Goal: Task Accomplishment & Management: Use online tool/utility

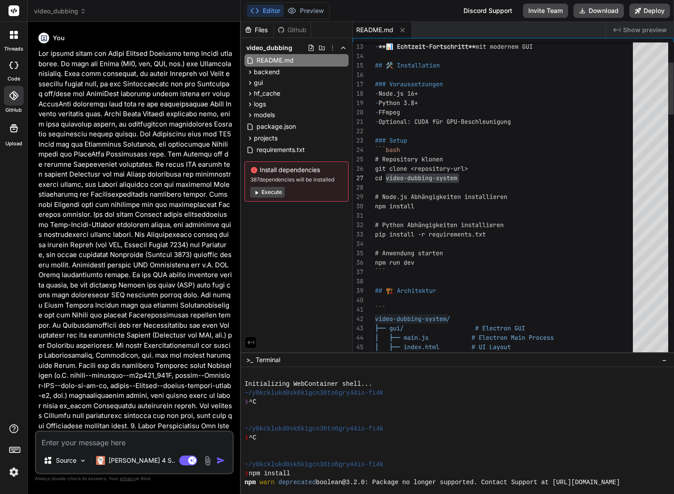
scroll to position [2892, 0]
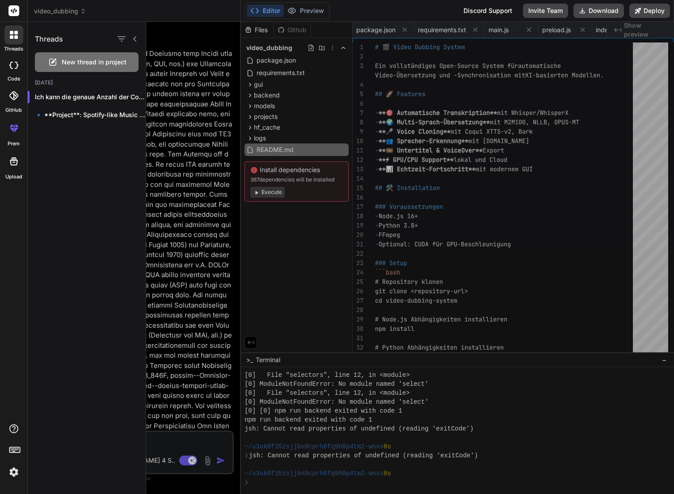
scroll to position [1152, 0]
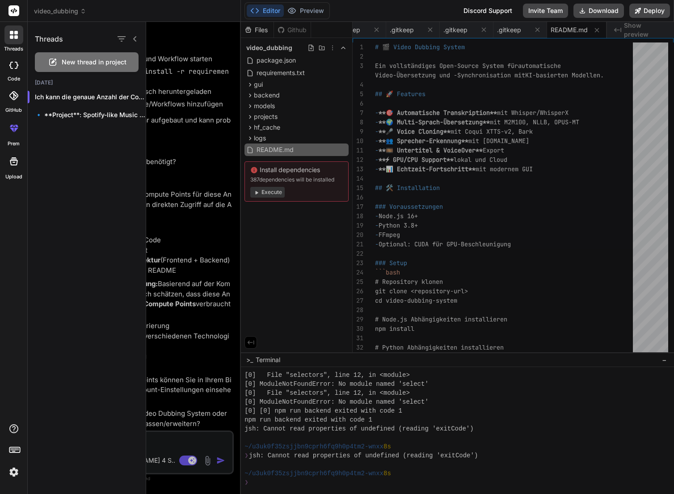
click at [155, 439] on div at bounding box center [410, 258] width 528 height 472
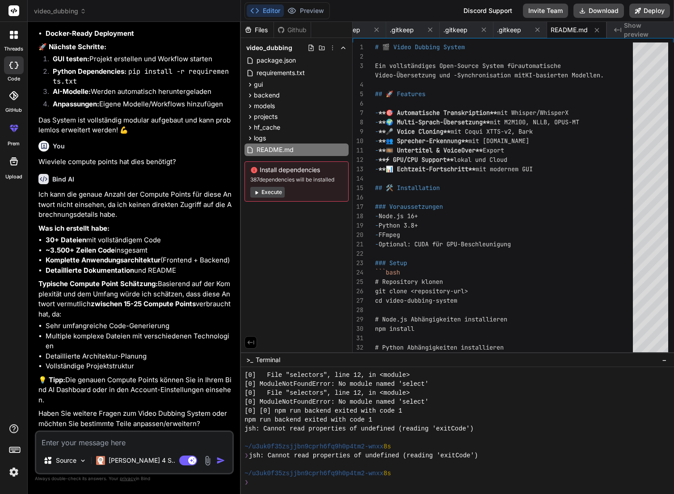
click at [147, 443] on textarea at bounding box center [134, 439] width 196 height 16
type textarea "G"
type textarea "x"
type textarea "Gi"
type textarea "x"
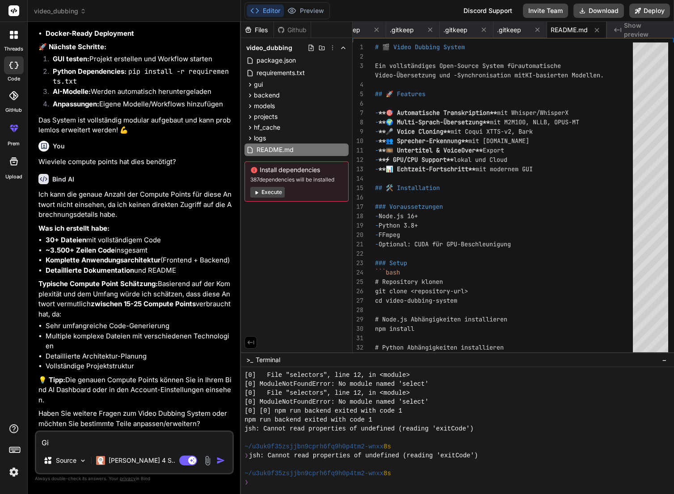
type textarea "Gib"
type textarea "x"
type textarea "Gibt"
type textarea "x"
type textarea "Gibt"
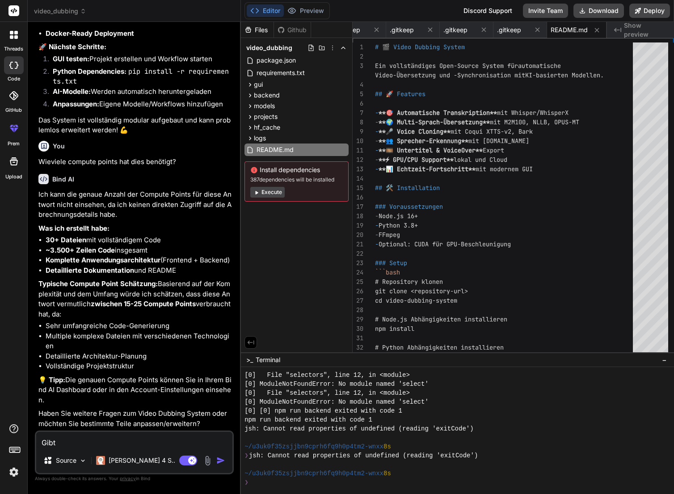
type textarea "x"
type textarea "Gibt e"
type textarea "x"
type textarea "Gibt es"
type textarea "x"
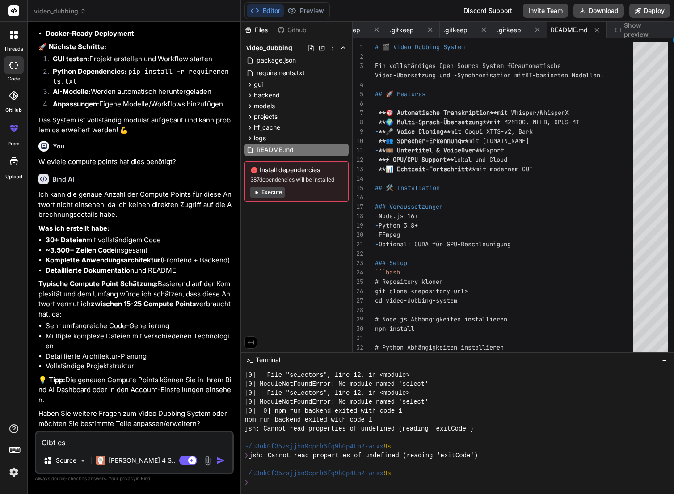
type textarea "Gibt es"
type textarea "x"
type textarea "Gibt es v"
type textarea "x"
type textarea "Gibt es vi"
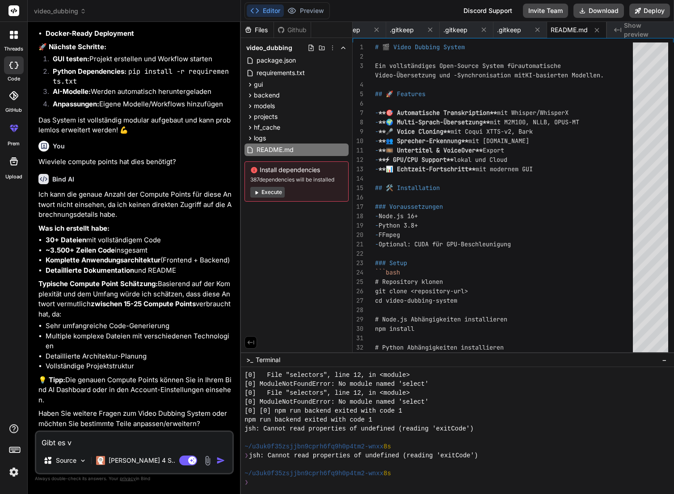
type textarea "x"
type textarea "Gibt es vie"
type textarea "x"
type textarea "Gibt es viel"
type textarea "x"
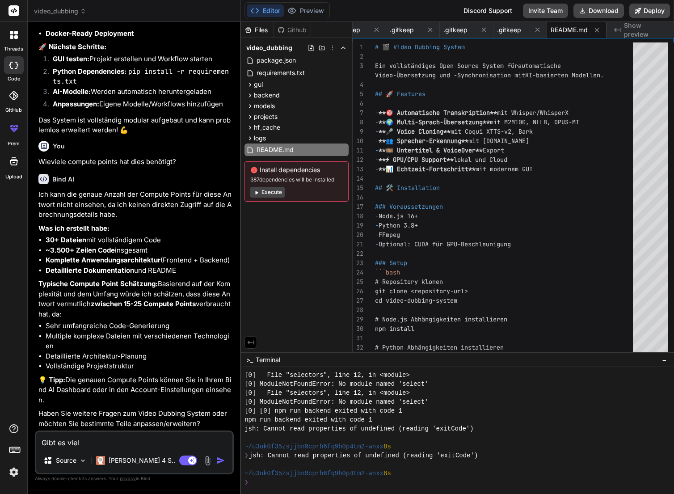
type textarea "Gibt es viell"
type textarea "x"
type textarea "Gibt es vielle"
type textarea "x"
type textarea "Gibt es viellei"
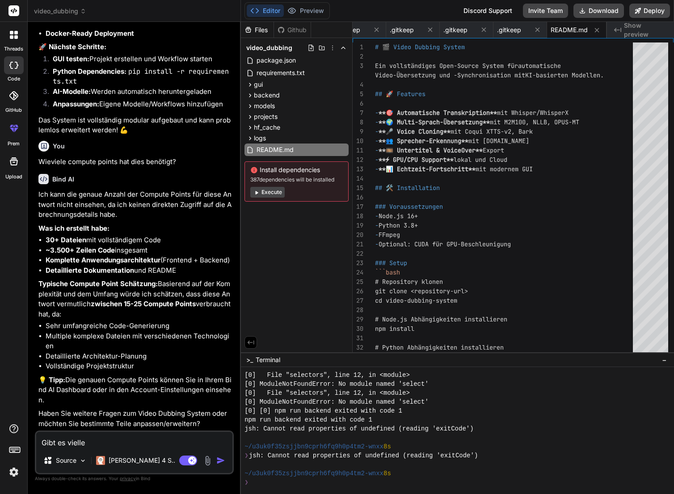
type textarea "x"
type textarea "Gibt es vielleic"
type textarea "x"
type textarea "Gibt es vielleich"
type textarea "x"
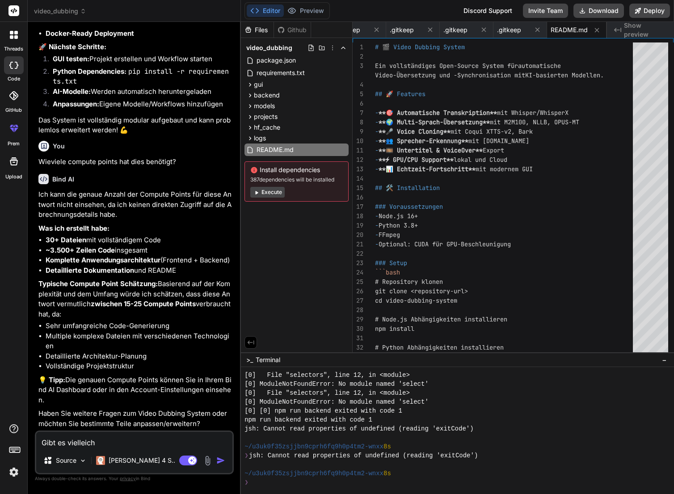
type textarea "Gibt es vielleicht"
type textarea "x"
type textarea "Gibt es vielleicht"
type textarea "x"
type textarea "Gibt es vielleicht s"
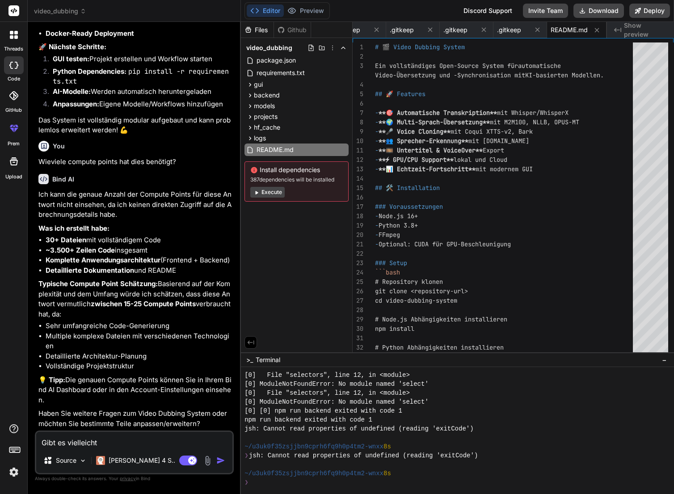
type textarea "x"
type textarea "Gibt es vielleicht"
type textarea "x"
type textarea "Gibt es vielleicht S"
type textarea "x"
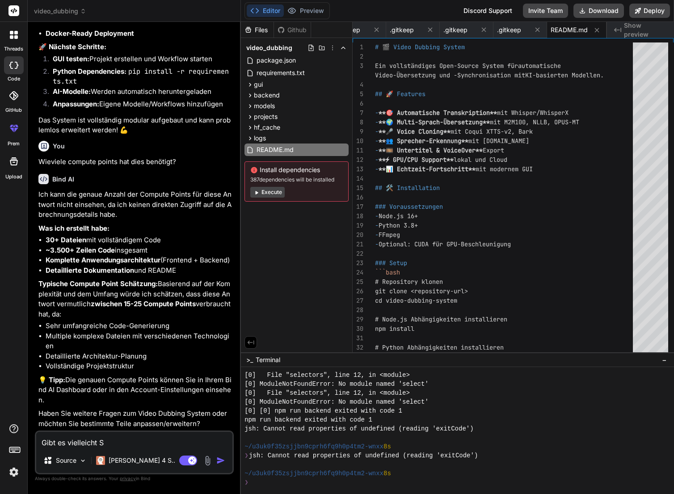
type textarea "Gibt es vielleicht Si"
type textarea "x"
type textarea "Gibt es vielleicht Sio"
type textarea "x"
type textarea "Gibt es vielleicht Si"
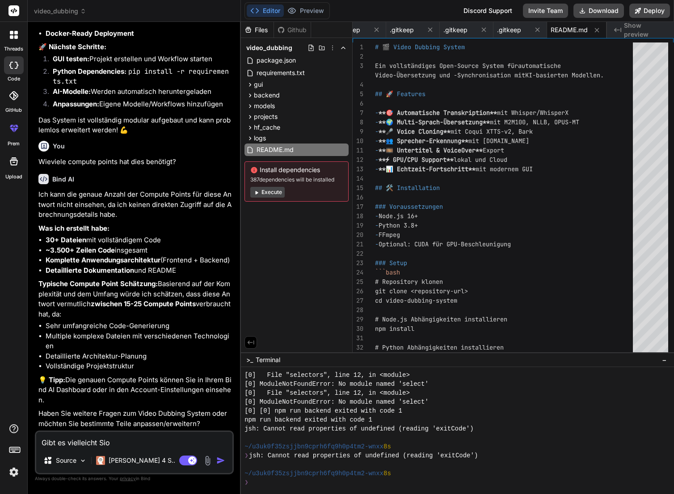
type textarea "x"
type textarea "Gibt es vielleicht Sin"
type textarea "x"
type textarea "Gibt es vielleicht Sinn"
type textarea "x"
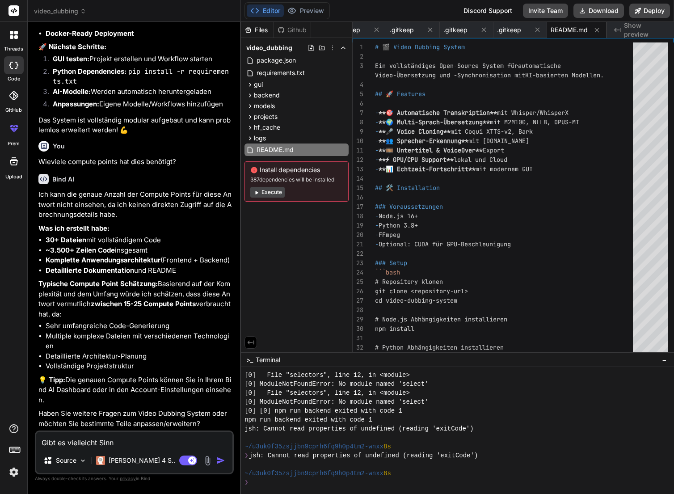
type textarea "Gibt es vielleicht Sinn"
type textarea "x"
type textarea "Gibt es vielleicht Sinn f"
type textarea "x"
type textarea "Gibt es vielleicht Sinn fü"
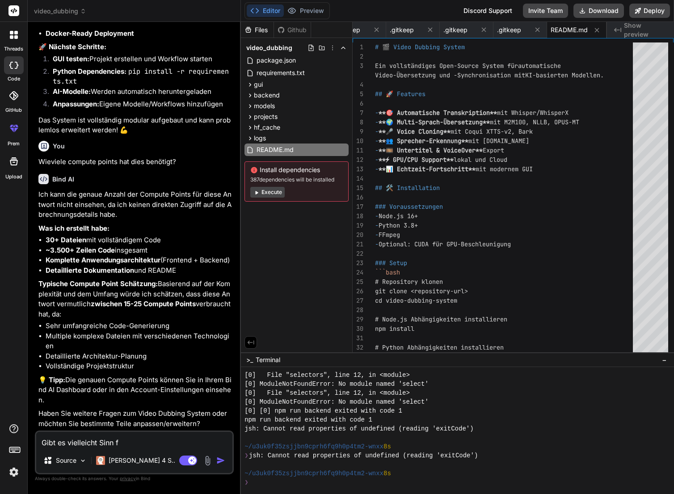
type textarea "x"
type textarea "Gibt es vielleicht Sinn für"
type textarea "x"
type textarea "Gibt es vielleicht Sinn für"
type textarea "x"
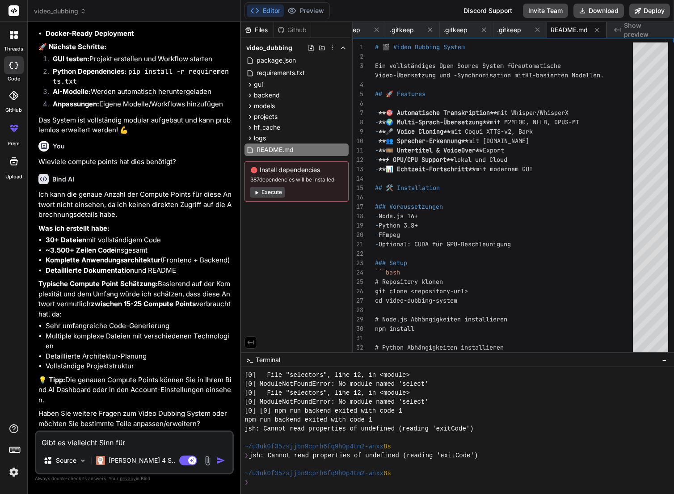
type textarea "Gibt es vielleicht Sinn für d"
type textarea "x"
type textarea "Gibt es vielleicht Sinn für di"
type textarea "x"
type textarea "Gibt es vielleicht Sinn für die"
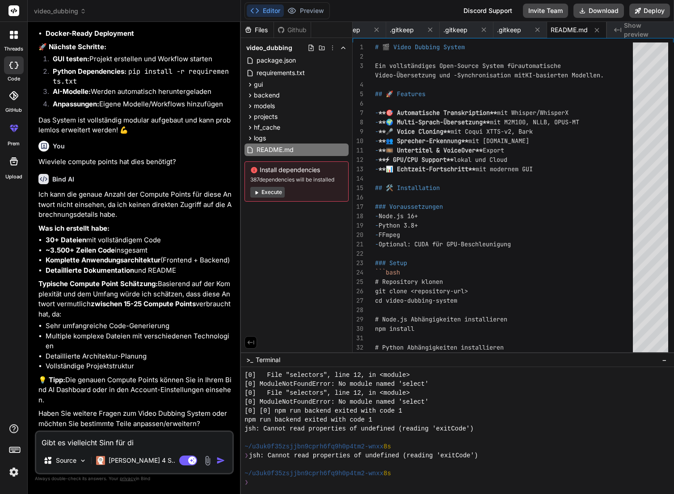
type textarea "x"
type textarea "Gibt es vielleicht Sinn für dies"
type textarea "x"
type textarea "Gibt es vielleicht Sinn für diese"
type textarea "x"
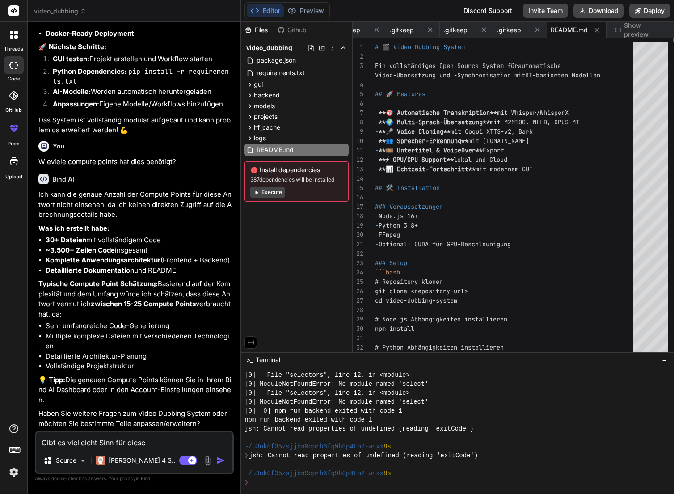
type textarea "Gibt es vielleicht Sinn für dieses"
type textarea "x"
type textarea "Gibt es vielleicht Sinn für dieses"
type textarea "x"
type textarea "Gibt es vielleicht Sinn für dieses P"
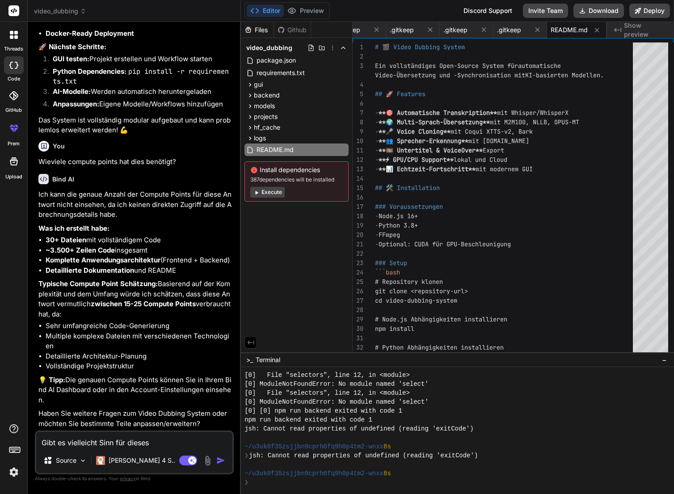
type textarea "x"
type textarea "Gibt es vielleicht Sinn für dieses Pr"
type textarea "x"
type textarea "Gibt es vielleicht Sinn für dieses Pro"
type textarea "x"
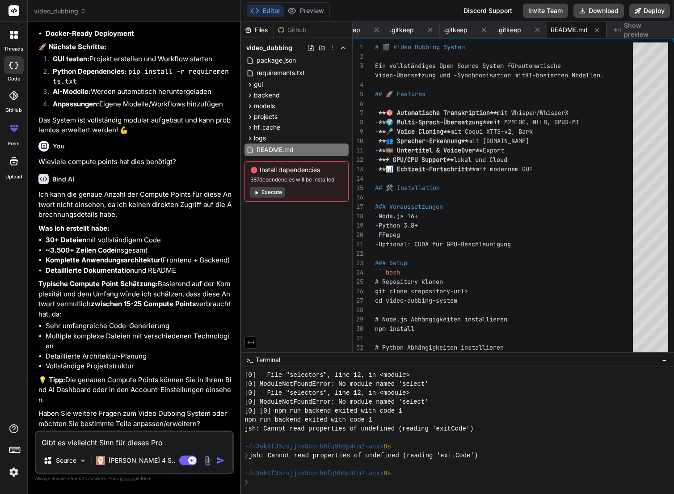
type textarea "Gibt es vielleicht Sinn für dieses Proh"
type textarea "x"
type textarea "Gibt es vielleicht Sinn für dieses Prohe"
type textarea "x"
type textarea "Gibt es vielleicht Sinn für dieses Prohek"
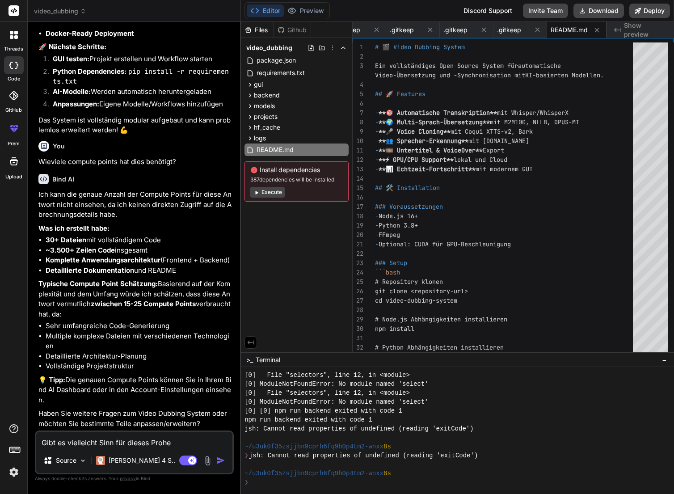
type textarea "x"
type textarea "Gibt es vielleicht Sinn für dieses Prohe"
type textarea "x"
type textarea "Gibt es vielleicht Sinn für dieses Proh"
type textarea "x"
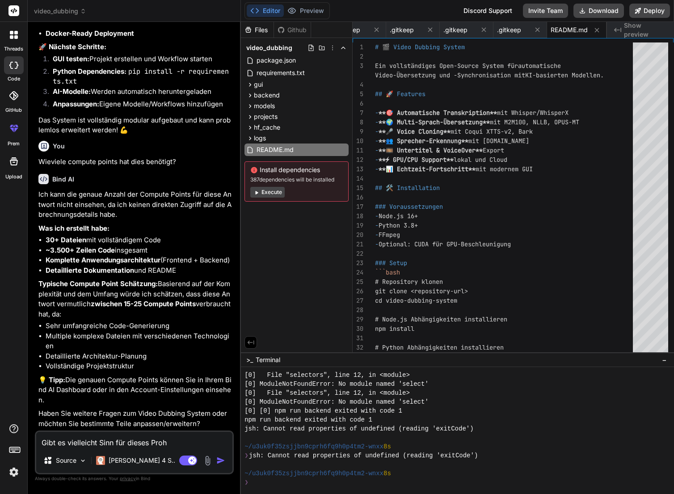
type textarea "Gibt es vielleicht Sinn für dieses Pro"
type textarea "x"
type textarea "Gibt es vielleicht Sinn für dieses Proj"
type textarea "x"
type textarea "Gibt es vielleicht Sinn für dieses Proje"
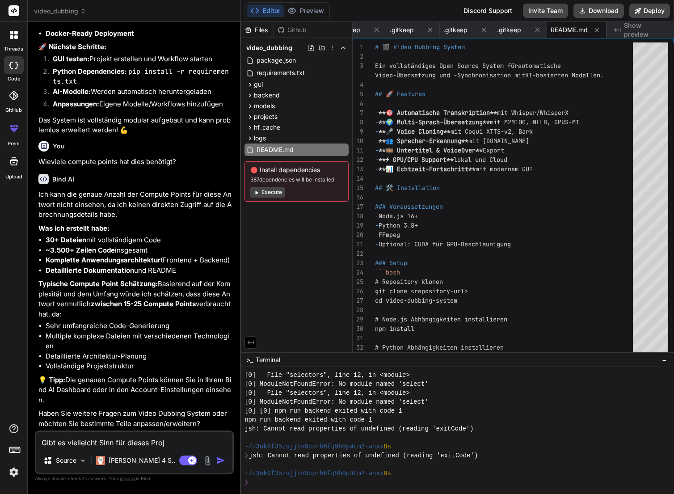
type textarea "x"
type textarea "Gibt es vielleicht Sinn für dieses Projek"
type textarea "x"
type textarea "Gibt es vielleicht Sinn für dieses Projekt"
type textarea "x"
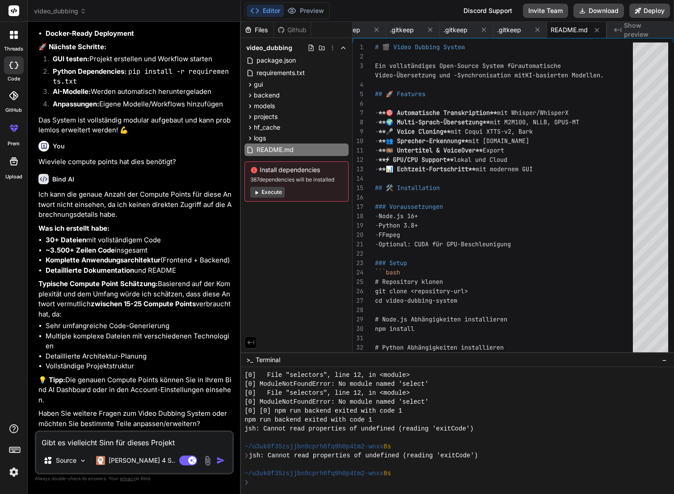
type textarea "Gibt es vielleicht Sinn für dieses Projekt"
type textarea "x"
type textarea "Gibt es vielleicht Sinn für dieses Projekt e"
type textarea "x"
type textarea "Gibt es vielleicht Sinn für dieses Projekt ei"
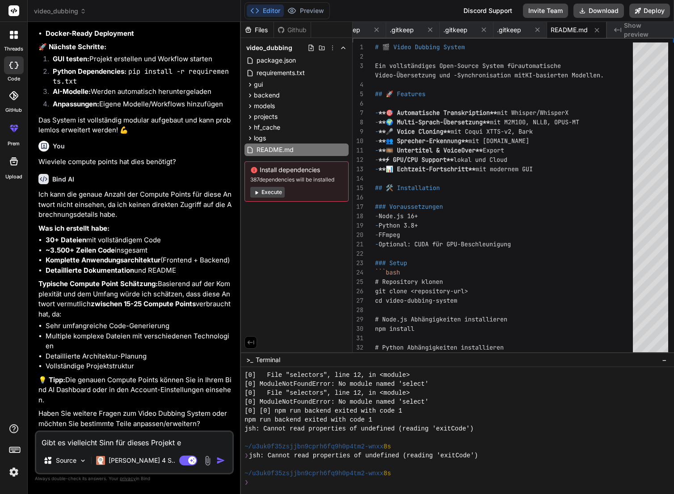
type textarea "x"
type textarea "Gibt es vielleicht Sinn für dieses Projekt ein"
type textarea "x"
type textarea "Gibt es vielleicht Sinn für dieses Projekt eine"
type textarea "x"
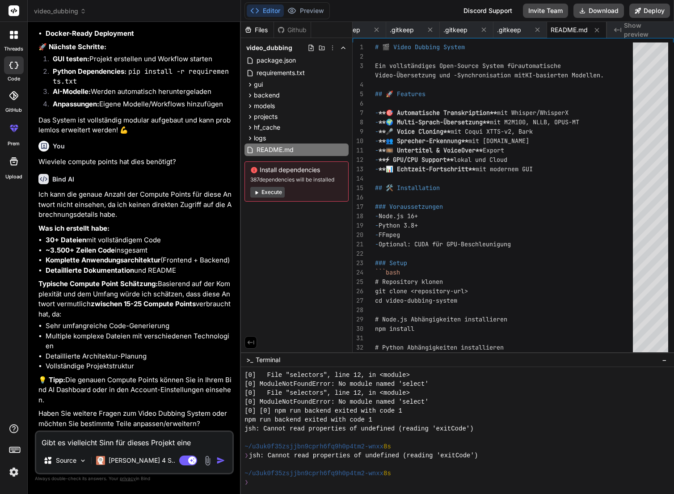
type textarea "Gibt es vielleicht Sinn für dieses Projekt eine"
type textarea "x"
type textarea "Gibt es vielleicht Sinn für dieses Projekt eine e"
type textarea "x"
type textarea "Gibt es vielleicht Sinn für dieses Projekt eine ei"
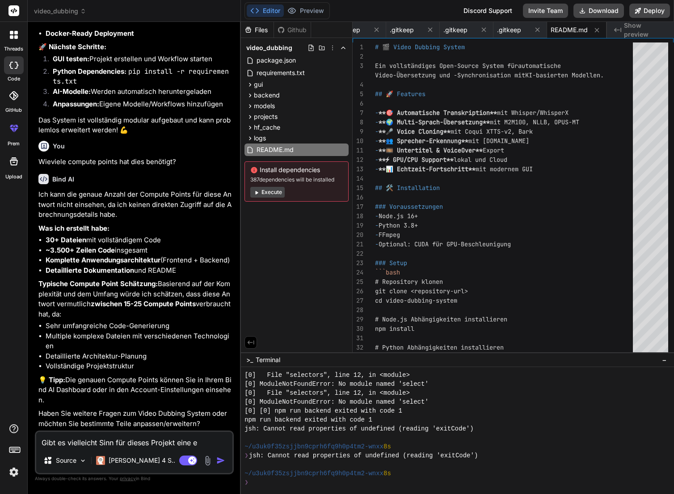
type textarea "x"
type textarea "Gibt es vielleicht Sinn für dieses Projekt eine eig"
type textarea "x"
type textarea "Gibt es vielleicht Sinn für dieses Projekt eine eige"
type textarea "x"
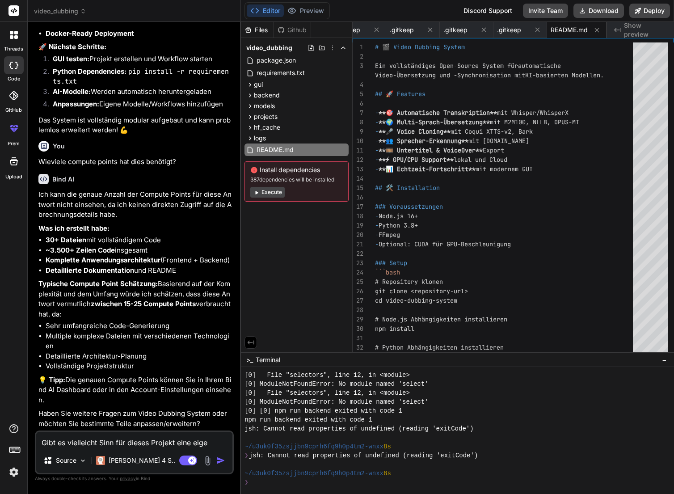
type textarea "Gibt es vielleicht Sinn für dieses Projekt eine eigen"
type textarea "x"
type textarea "Gibt es vielleicht Sinn für dieses Projekt eine eigene"
type textarea "x"
type textarea "Gibt es vielleicht Sinn für dieses Projekt eine eigene"
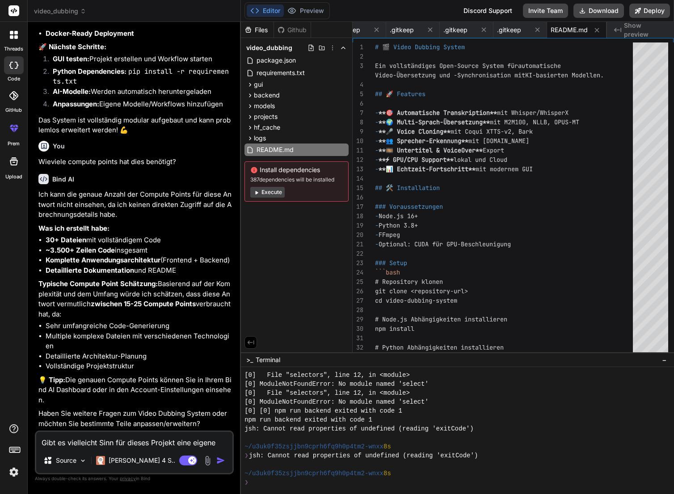
type textarea "x"
type textarea "Gibt es vielleicht Sinn für dieses Projekt eine eigene v"
type textarea "x"
type textarea "Gibt es vielleicht Sinn für dieses Projekt eine eigene ve"
type textarea "x"
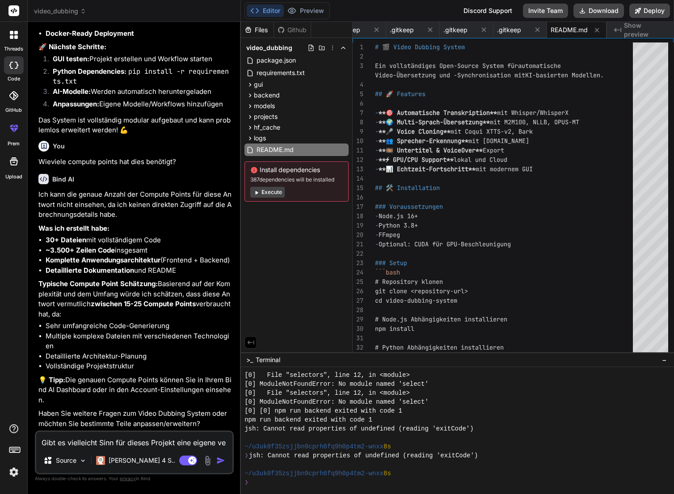
type textarea "Gibt es vielleicht Sinn für dieses Projekt eine eigene ven"
type textarea "x"
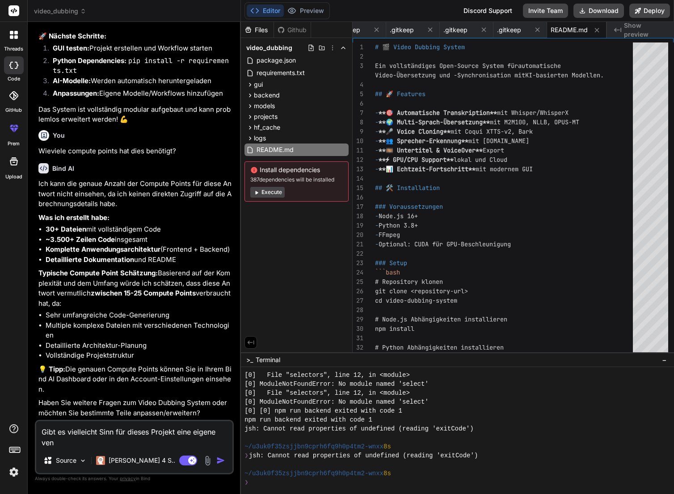
type textarea "Gibt es vielleicht Sinn für dieses Projekt eine eigene venv"
type textarea "x"
type textarea "Gibt es vielleicht Sinn für dieses Projekt eine eigene venv"
type textarea "x"
type textarea "Gibt es vielleicht Sinn für dieses Projekt eine eigene venv z"
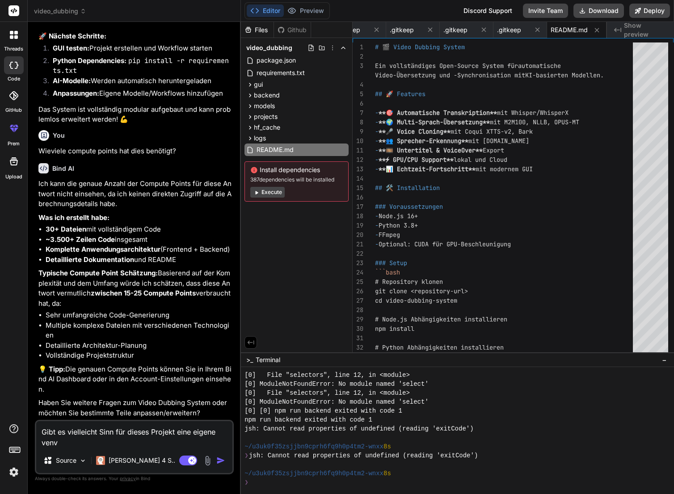
type textarea "x"
type textarea "Gibt es vielleicht Sinn für dieses Projekt eine eigene venv zu"
type textarea "x"
type textarea "Gibt es vielleicht Sinn für dieses Projekt eine eigene venv zu"
type textarea "x"
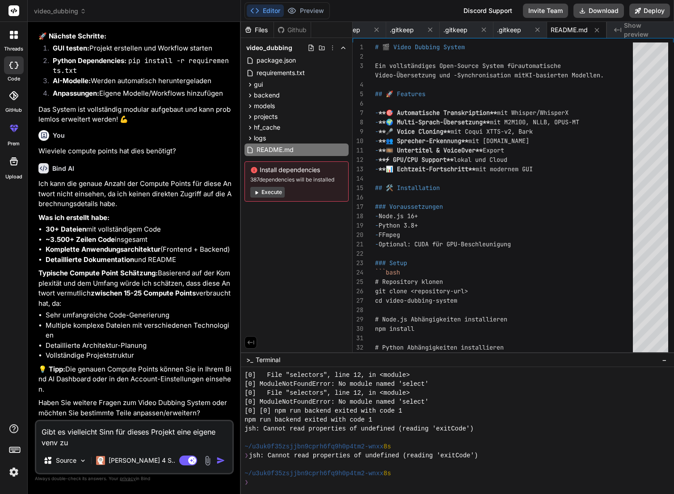
type textarea "Gibt es vielleicht Sinn für dieses Projekt eine eigene venv zu e"
type textarea "x"
type textarea "Gibt es vielleicht Sinn für dieses Projekt eine eigene venv zu er"
type textarea "x"
type textarea "Gibt es vielleicht Sinn für dieses Projekt eine eigene venv zu ers"
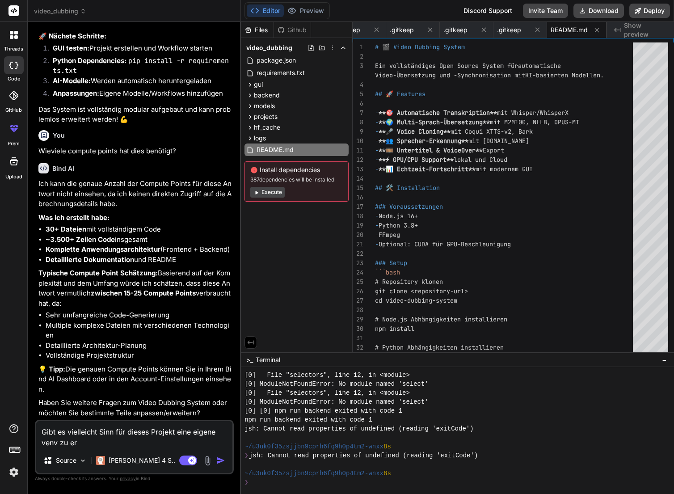
type textarea "x"
type textarea "Gibt es vielleicht Sinn für dieses Projekt eine eigene venv zu erst"
type textarea "x"
type textarea "Gibt es vielleicht Sinn für dieses Projekt eine eigene venv zu erste"
type textarea "x"
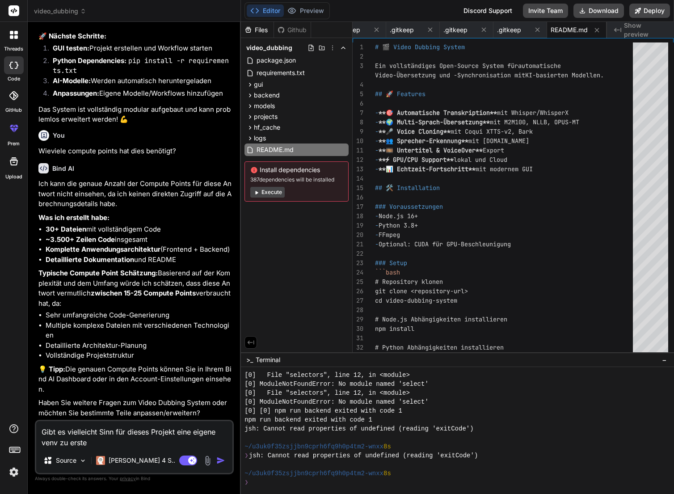
type textarea "Gibt es vielleicht Sinn für dieses Projekt eine eigene venv zu erstel"
type textarea "x"
type textarea "Gibt es vielleicht Sinn für dieses Projekt eine eigene venv zu erstell"
type textarea "x"
type textarea "Gibt es vielleicht Sinn für dieses Projekt eine eigene venv zu erstelle"
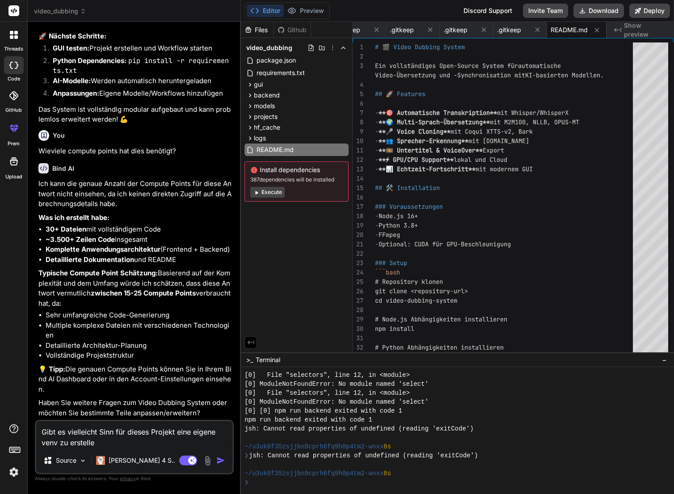
type textarea "x"
type textarea "Gibt es vielleicht Sinn für dieses Projekt eine eigene venv zu erstellen"
type textarea "x"
type textarea "Gibt es vielleicht Sinn für dieses Projekt eine eigene venv zu erstellen?"
type textarea "x"
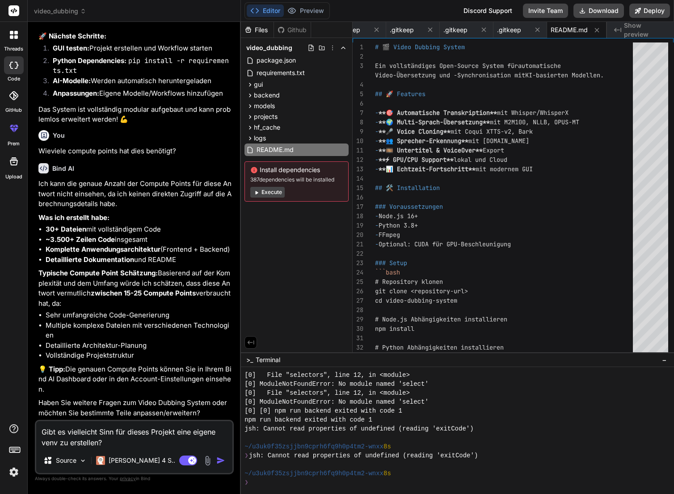
type textarea "Gibt es vielleicht Sinn für dieses Projekt eine eigene venv zu erstellen?"
type textarea "x"
type textarea "Gibt es vielleicht Sinn für dieses Projekt eine eigene venv zu erstellen? A"
type textarea "x"
type textarea "Gibt es vielleicht Sinn für dieses Projekt eine eigene venv zu erstellen? Al"
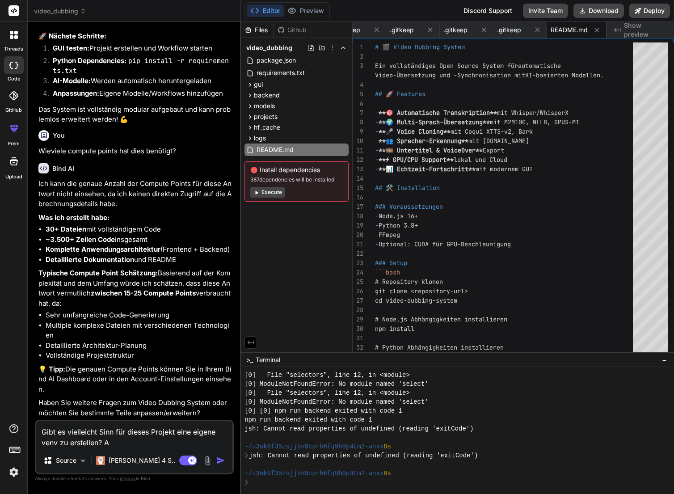
type textarea "x"
type textarea "Gibt es vielleicht Sinn für dieses Projekt eine eigene venv zu erstellen? All"
type textarea "x"
type textarea "Gibt es vielleicht Sinn für dieses Projekt eine eigene venv zu erstellen? Alle"
type textarea "x"
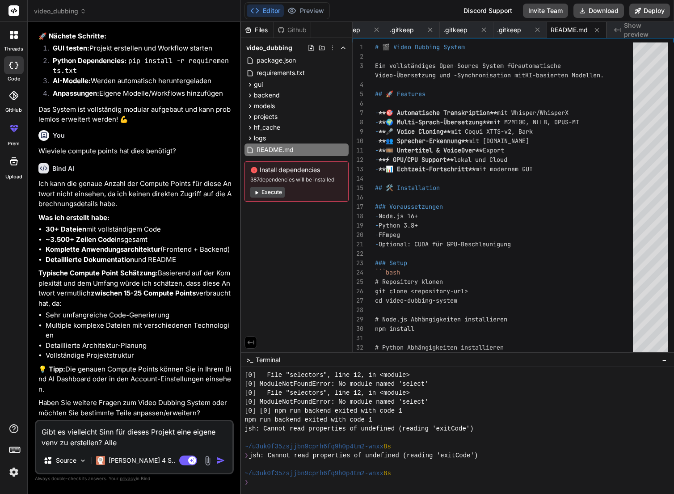
type textarea "Gibt es vielleicht Sinn für dieses Projekt eine eigene venv zu erstellen? [PERS…"
type textarea "x"
type textarea "Gibt es vielleicht Sinn für dieses Projekt eine eigene venv zu erstellen? Allenf"
type textarea "x"
type textarea "Gibt es vielleicht Sinn für dieses Projekt eine eigene venv zu erstellen? [GEOG…"
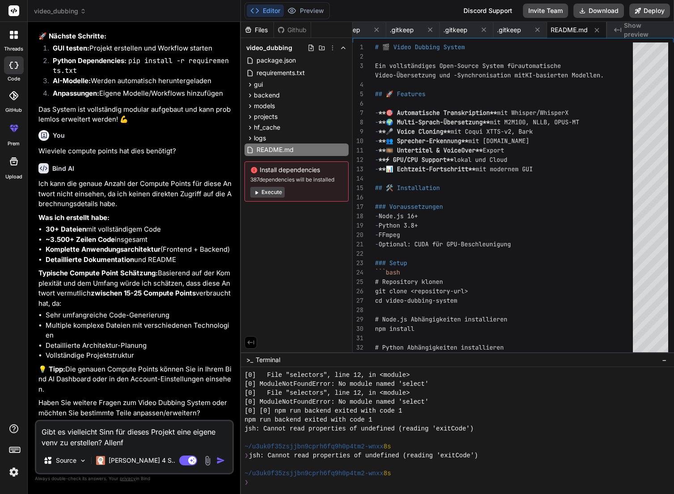
type textarea "x"
type textarea "Gibt es vielleicht Sinn für dieses Projekt eine eigene venv zu erstellen? [GEOG…"
type textarea "x"
type textarea "Gibt es vielleicht Sinn für dieses Projekt eine eigene venv zu erstellen? Allen…"
type textarea "x"
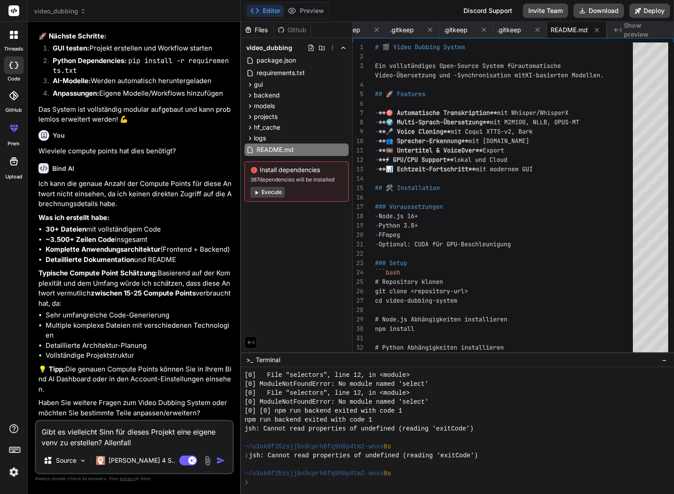
type textarea "Gibt es vielleicht Sinn für dieses Projekt eine eigene venv zu erstellen? Allen…"
type textarea "x"
type textarea "Gibt es vielleicht Sinn für dieses Projekt eine eigene venv zu erstellen? Allen…"
type textarea "x"
type textarea "Gibt es vielleicht Sinn für dieses Projekt eine eigene venv zu erstellen? Allen…"
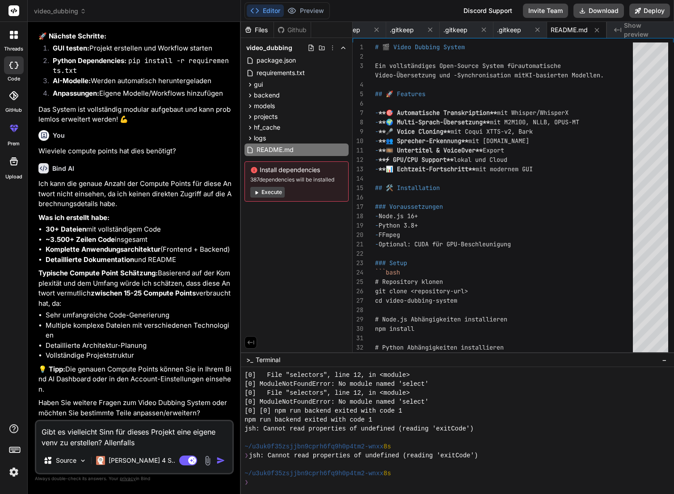
type textarea "x"
type textarea "Gibt es vielleicht Sinn für dieses Projekt eine eigene venv zu erstellen? Allen…"
type textarea "x"
type textarea "Gibt es vielleicht Sinn für dieses Projekt eine eigene venv zu erstellen? Allen…"
type textarea "x"
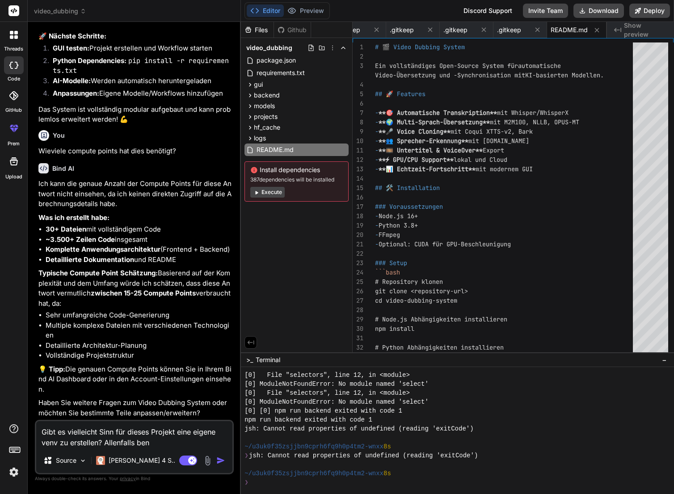
type textarea "Gibt es vielleicht Sinn für dieses Projekt eine eigene venv zu erstellen? Allen…"
type textarea "x"
type textarea "Gibt es vielleicht Sinn für dieses Projekt eine eigene venv zu erstellen? Allen…"
type textarea "x"
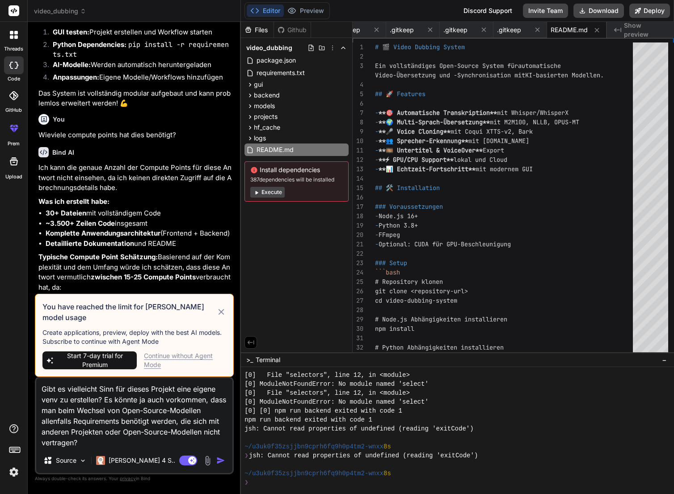
click at [87, 445] on textarea "Gibt es vielleicht Sinn für dieses Projekt eine eigene venv zu erstellen? Es kö…" at bounding box center [134, 413] width 196 height 70
drag, startPoint x: 92, startPoint y: 441, endPoint x: 26, endPoint y: 381, distance: 89.2
click at [26, 381] on div "threads code GitHub prem Upload video_dubbing Created with Pixso. Bind AI Web S…" at bounding box center [337, 247] width 674 height 494
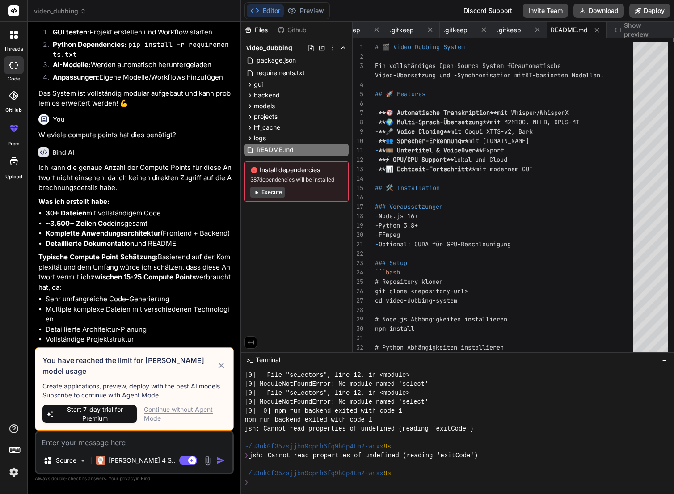
click at [12, 473] on img at bounding box center [13, 471] width 15 height 15
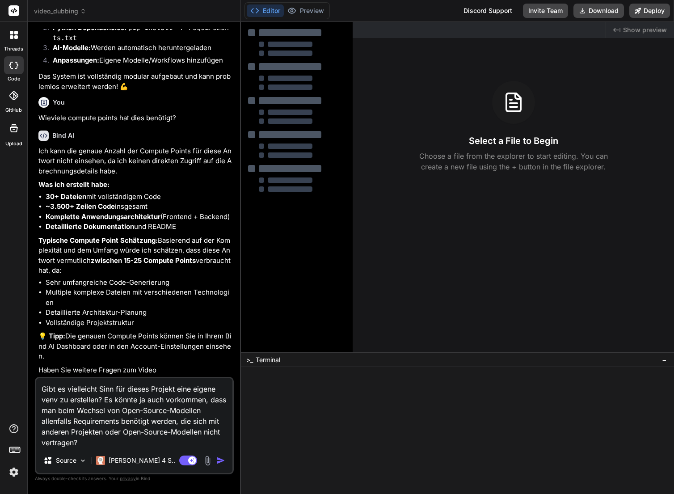
scroll to position [2945, 0]
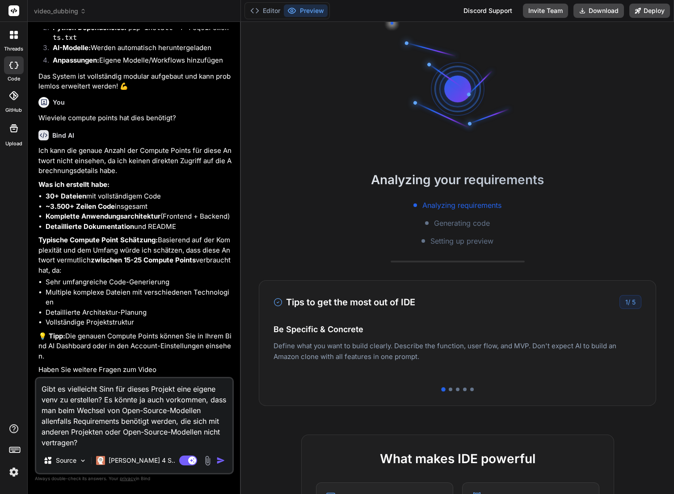
click at [220, 459] on img "button" at bounding box center [220, 460] width 9 height 9
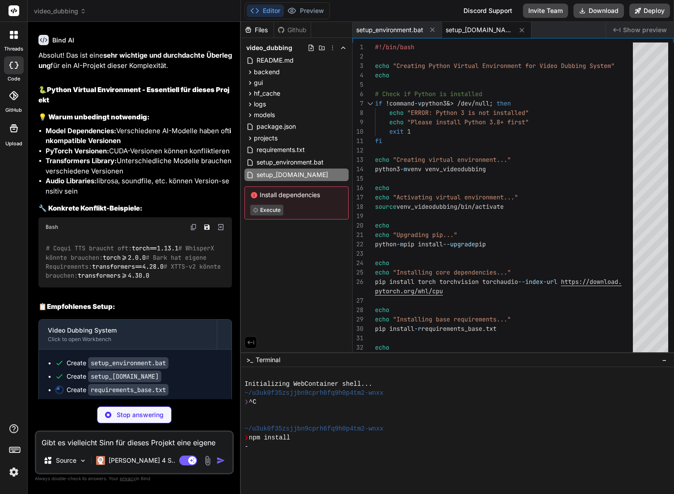
scroll to position [3382, 0]
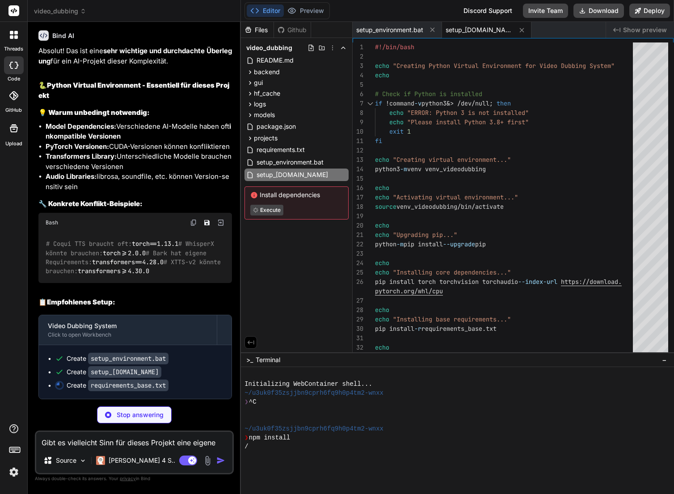
type textarea "x"
type textarea "accelerate>=0.20.0 datasets>=2.12.0"
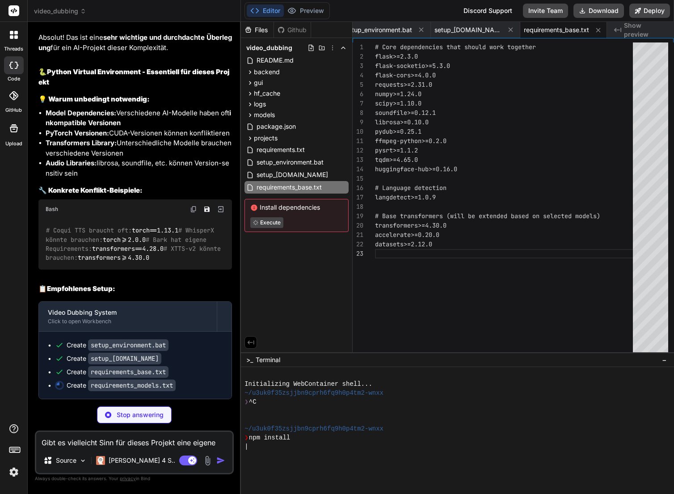
scroll to position [3445, 0]
type textarea "x"
type textarea "# MeloTTS (alternative) # git+https://github.com/myshell-ai/MeloTTS.git # Style…"
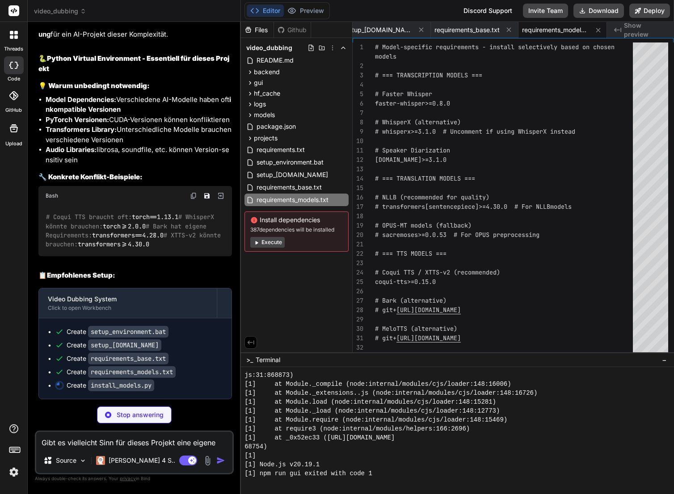
scroll to position [420, 0]
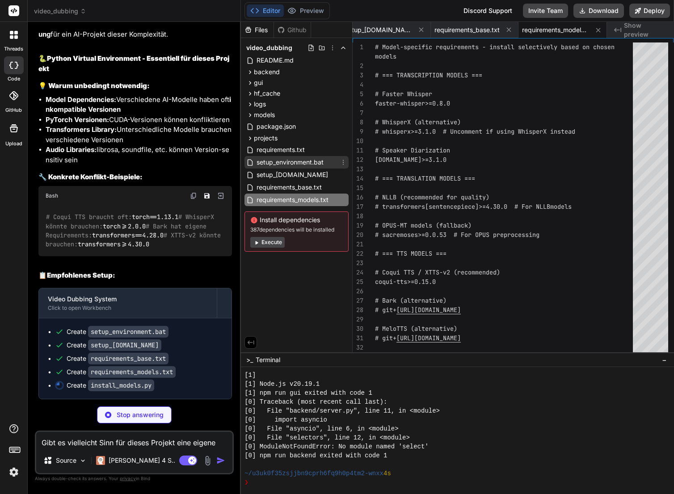
type textarea "x"
click at [308, 166] on span "setup_environment.bat" at bounding box center [289, 162] width 69 height 11
type textarea "echo deactivate echo. pause"
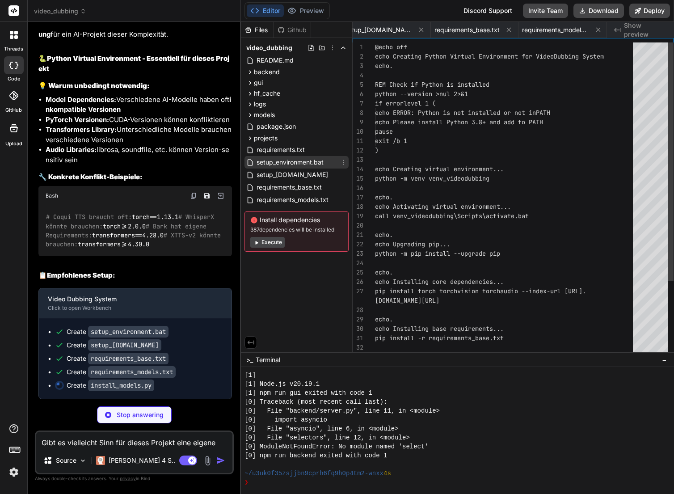
scroll to position [0, 0]
type textarea "x"
type textarea "print("Installation cancelled.") if __name__ == "__main__": main()"
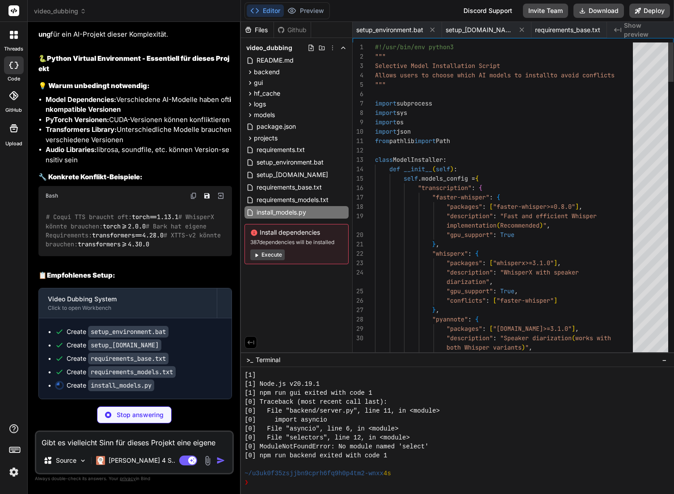
scroll to position [0, 173]
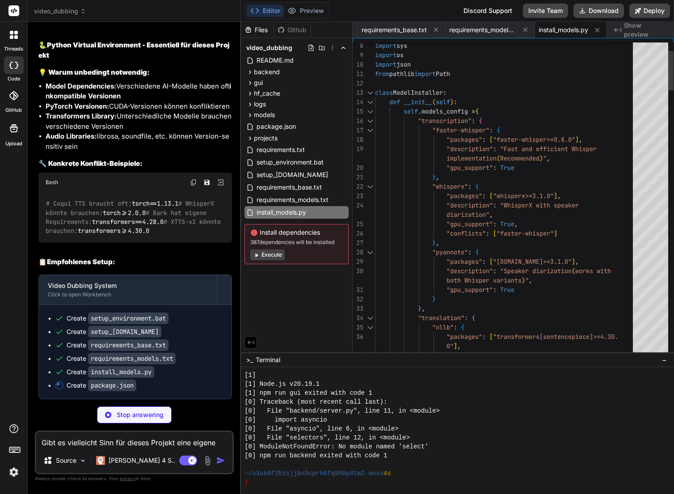
type textarea "x"
type textarea ""files": [ "gui/**/*", "backend/**/*", "models/**/*", "workflows/**/*", "venv_v…"
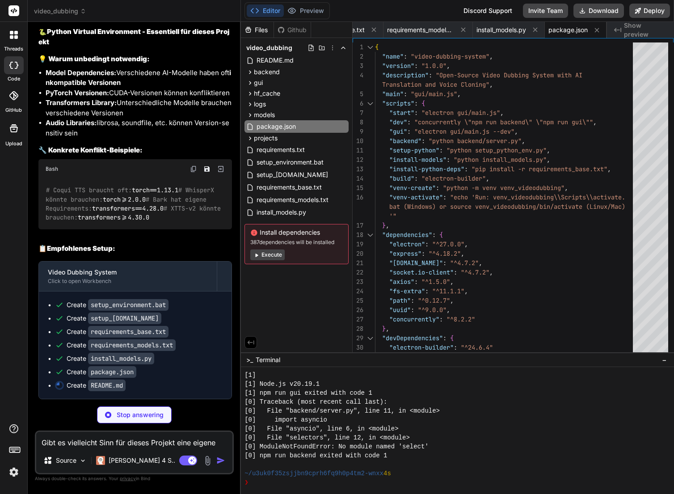
scroll to position [3485, 0]
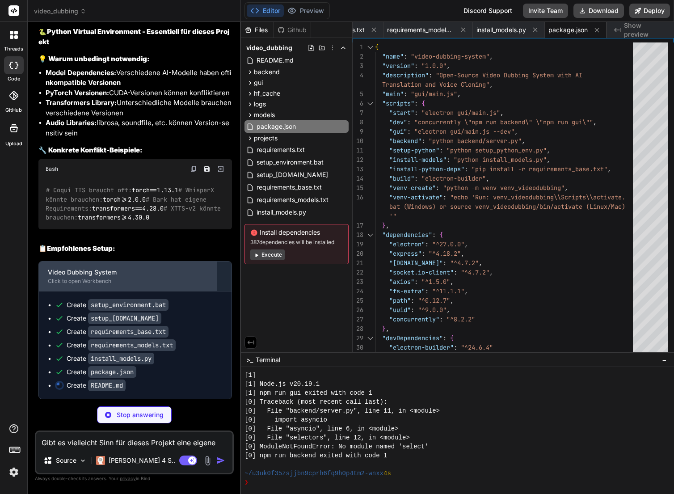
type textarea "x"
type textarea "--- **🔥 Wichtiger Hinweis:** Verwenden Sie IMMER das Virtual Environment für di…"
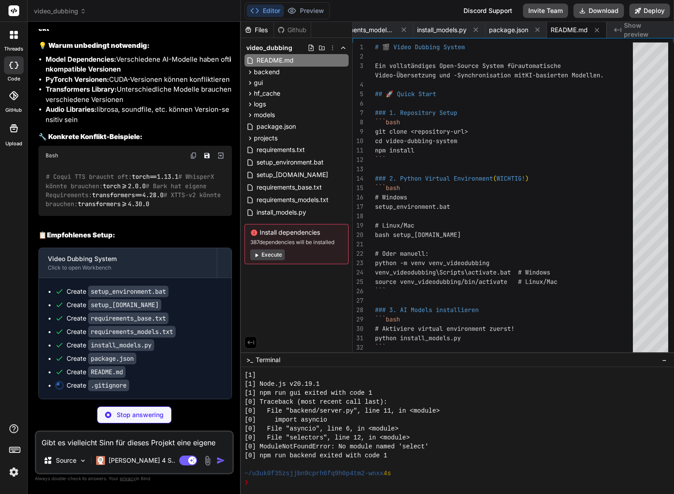
scroll to position [3499, 0]
type textarea "x"
type textarea "*.swo *~ # OS .DS_Store Thumbs.db .env .env.local"
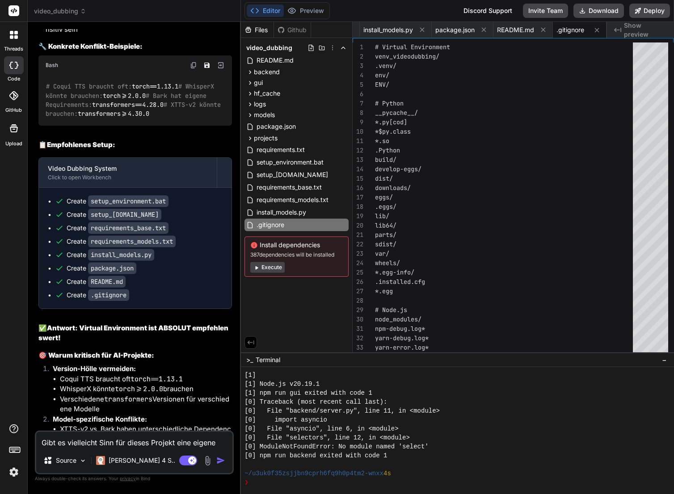
type textarea "x"
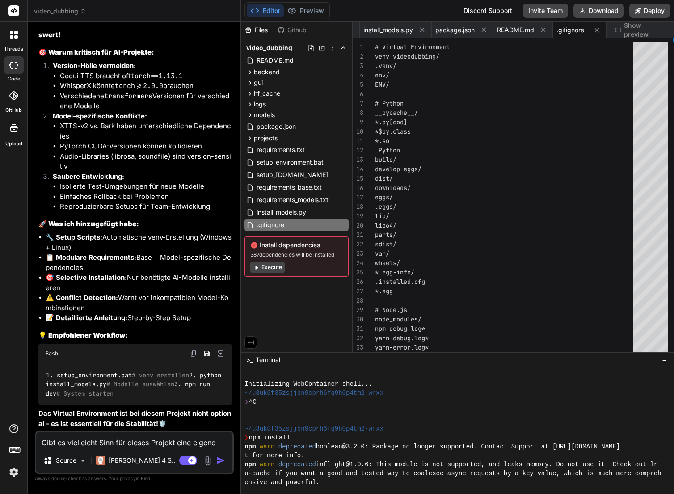
scroll to position [420, 0]
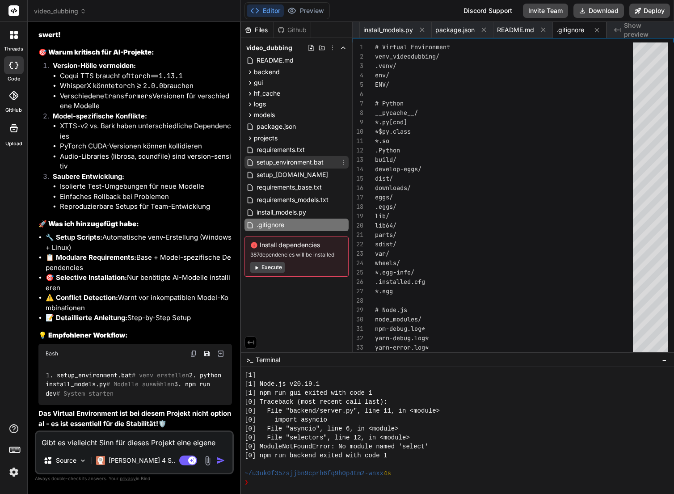
click at [307, 162] on span "setup_environment.bat" at bounding box center [289, 162] width 69 height 11
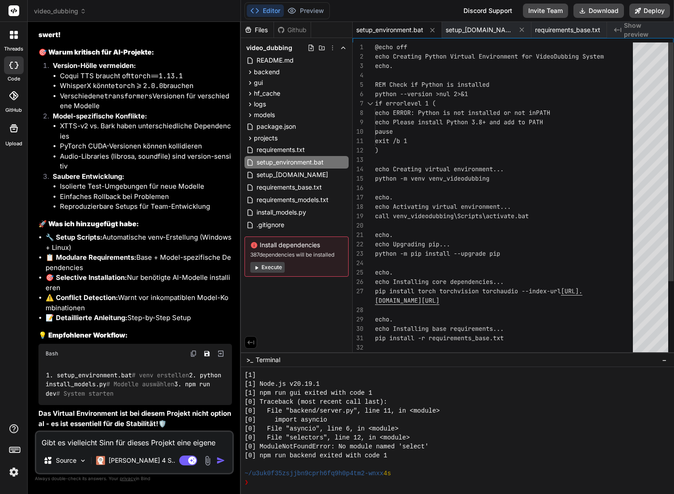
type textarea "exit /b 1 ) echo Creating virtual environment... python -m venv venv_videodubbi…"
click at [411, 177] on div "pause exit /b 1 ) echo Creating virtual environment... python -m venv venv_vide…" at bounding box center [506, 248] width 263 height 413
click at [63, 445] on textarea "Gibt es vielleicht Sinn für dieses Projekt eine eigene venv zu erstellen? Es kö…" at bounding box center [134, 439] width 196 height 16
type textarea "D"
type textarea "x"
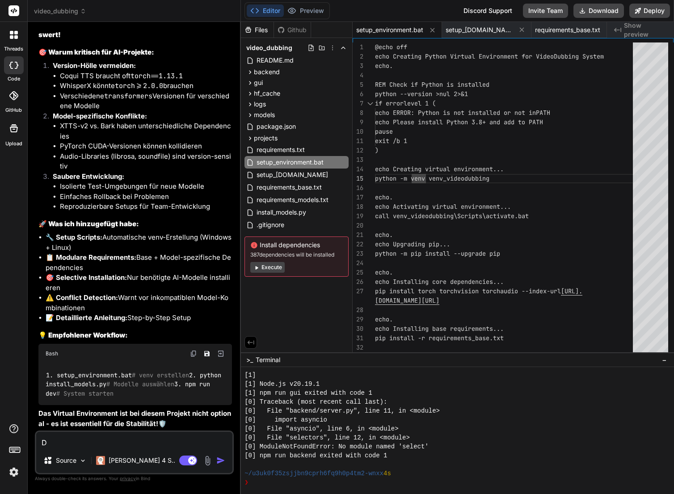
type textarea "Di"
type textarea "x"
type textarea "Die"
type textarea "x"
type textarea "Die"
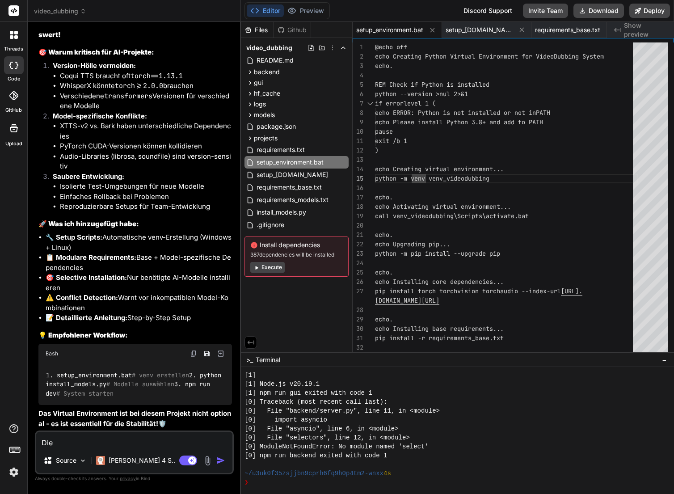
type textarea "x"
type textarea "Die v"
type textarea "x"
type textarea "Die ve"
type textarea "x"
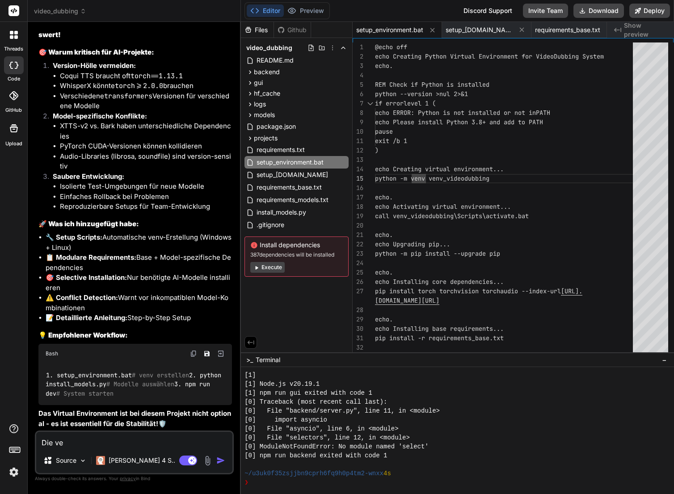
type textarea "Die ven"
type textarea "x"
type textarea "Die venv"
type textarea "x"
type textarea "Die venv"
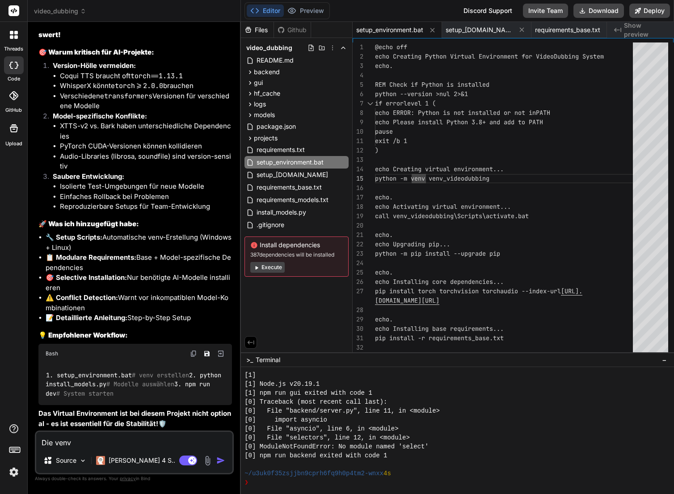
type textarea "x"
type textarea "Die venv s"
type textarea "x"
type textarea "Die venv so"
type textarea "x"
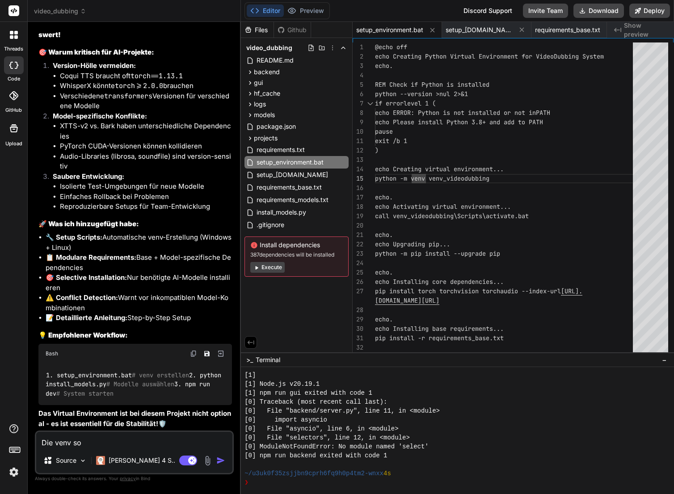
type textarea "Die venv sol"
type textarea "x"
type textarea "Die venv soll"
type textarea "x"
type textarea "Die venv solle"
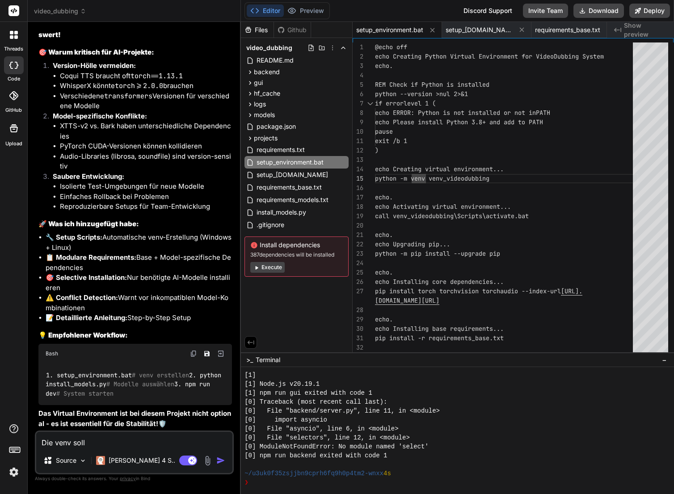
type textarea "x"
type textarea "Die venv sollen"
type textarea "x"
type textarea "Die venv sollen"
type textarea "x"
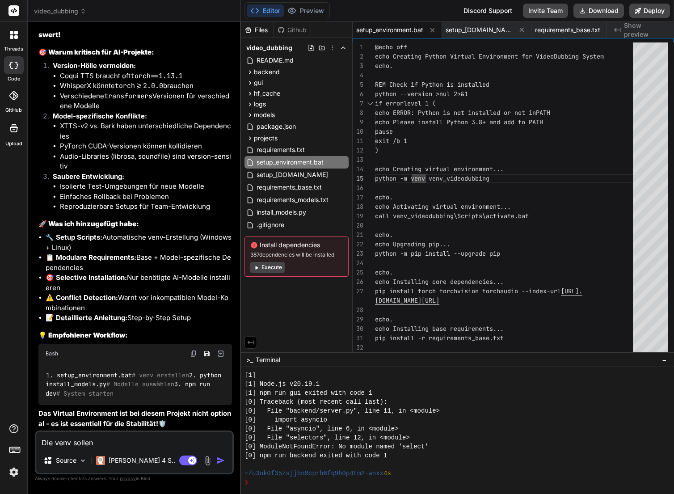
type textarea "Die venv sollen i"
type textarea "x"
type textarea "Die venv sollen in"
type textarea "x"
type textarea "Die venv sollen in"
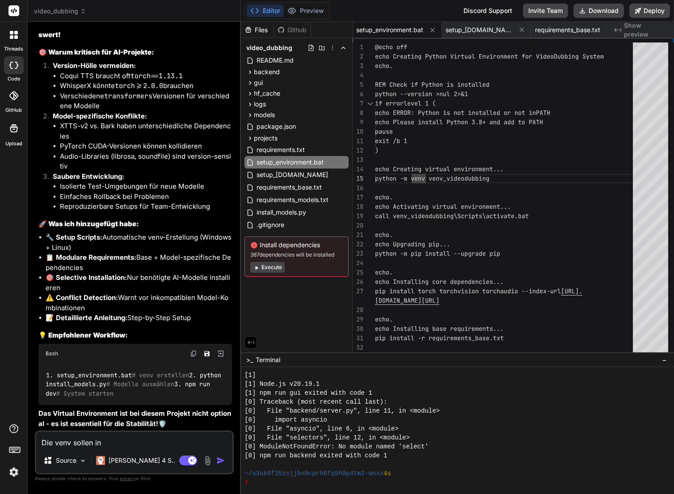
type textarea "x"
type textarea "Die venv sollen in e"
type textarea "x"
type textarea "Die venv sollen in ei"
type textarea "x"
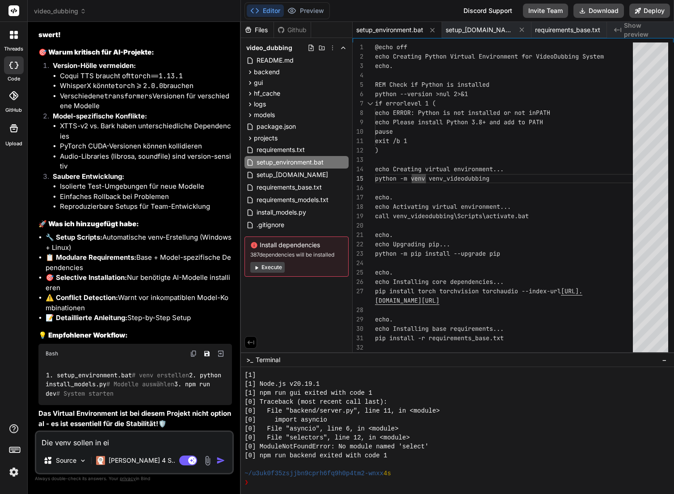
type textarea "Die venv sollen in ein"
type textarea "x"
type textarea "Die venv sollen in eine"
type textarea "x"
type textarea "Die venv sollen in einem"
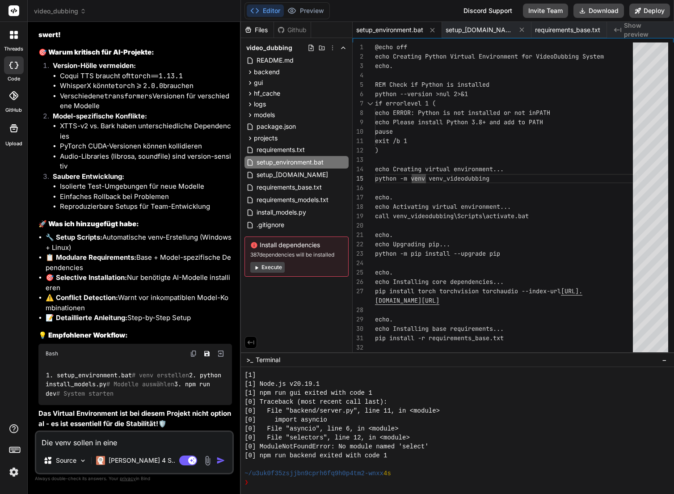
type textarea "x"
type textarea "Die venv sollen in einem"
type textarea "x"
type textarea "Die venv sollen in einem d"
type textarea "x"
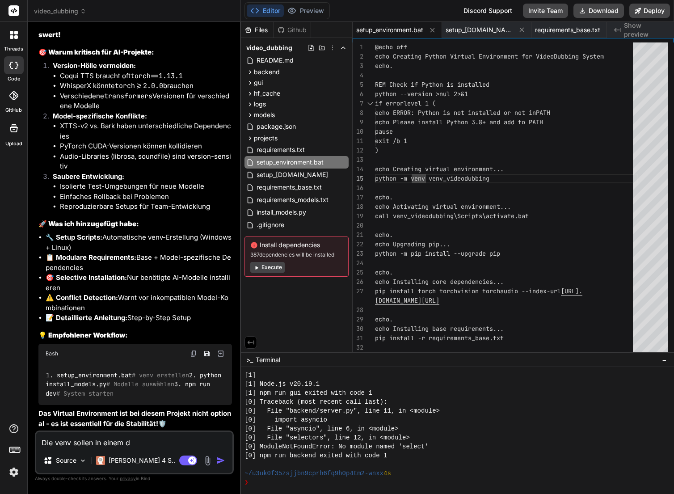
type textarea "Die venv sollen in einem de"
type textarea "x"
type textarea "Die venv sollen in einem dez"
type textarea "x"
type textarea "Die venv sollen in einem dezi"
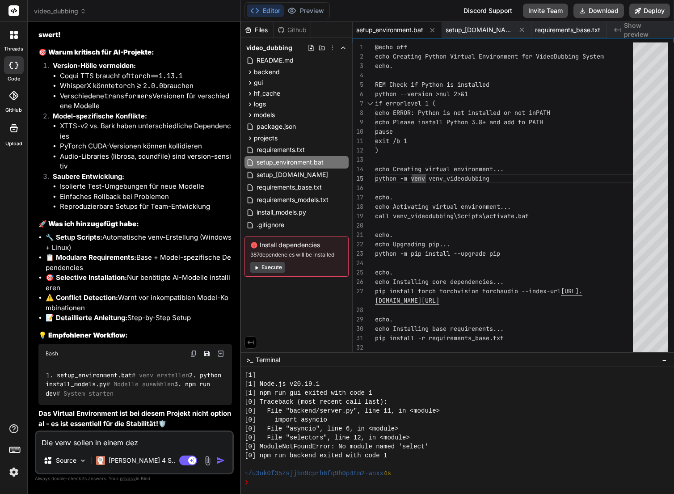
type textarea "x"
type textarea "Die venv sollen in einem dezid"
type textarea "x"
type textarea "Die venv sollen in einem dezidi"
type textarea "x"
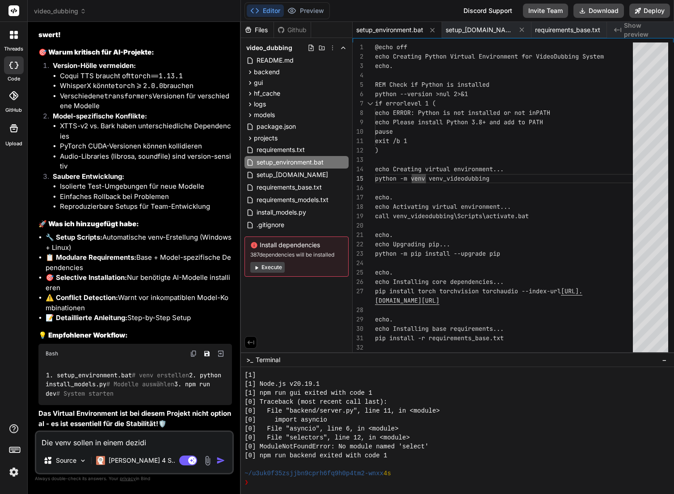
type textarea "Die venv sollen in einem dezidie"
type textarea "x"
type textarea "Die venv sollen in einem dezidier"
type textarea "x"
type textarea "Die venv sollen in einem dezidiert"
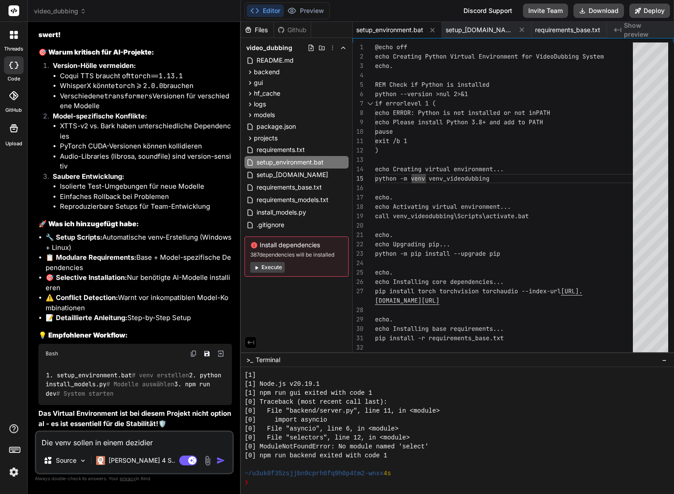
type textarea "x"
type textarea "Die venv sollen in einem dezidiert"
type textarea "x"
type textarea "Die venv sollen in einem dezidiert a"
type textarea "x"
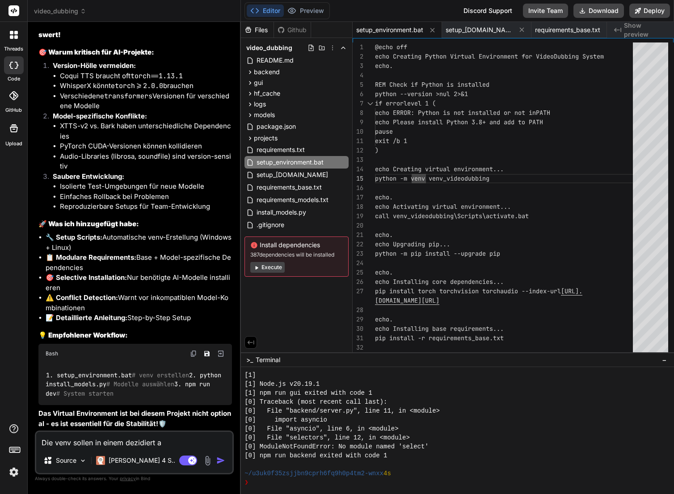
type textarea "Die venv sollen in einem dezidiert an"
type textarea "x"
type textarea "Die venv sollen in einem dezidiert ang"
type textarea "x"
type textarea "Die venv sollen in einem dezidiert ange"
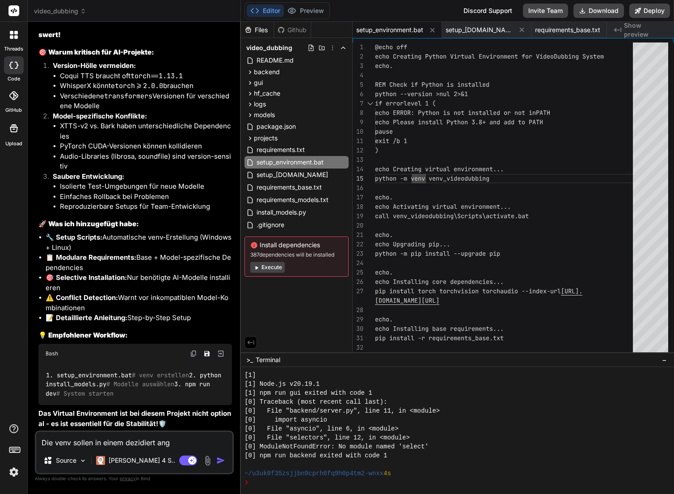
type textarea "x"
type textarea "Die venv sollen in einem dezidiert angeg"
type textarea "x"
type textarea "Die venv sollen in einem dezidiert angege"
type textarea "x"
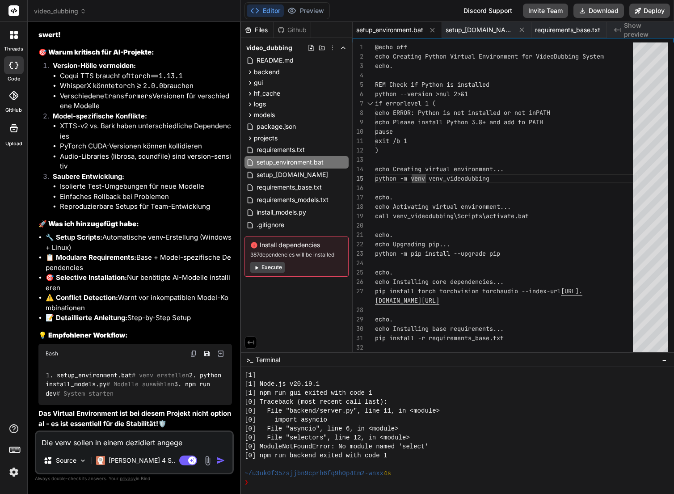
type textarea "Die venv sollen in einem dezidiert angegeb"
type textarea "x"
type textarea "Die venv sollen in einem dezidiert angegebe"
type textarea "x"
type textarea "Die venv sollen in einem dezidiert angegeben"
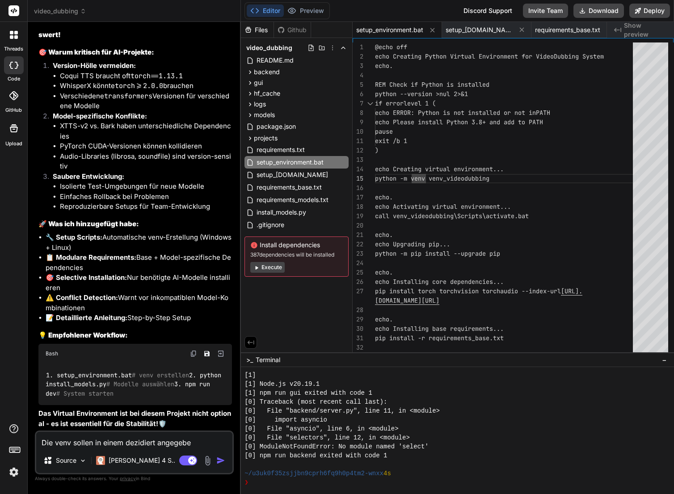
type textarea "x"
type textarea "Die venv sollen in einem dezidiert angegebene"
type textarea "x"
type textarea "Die venv sollen in einem dezidiert angegebene"
type textarea "x"
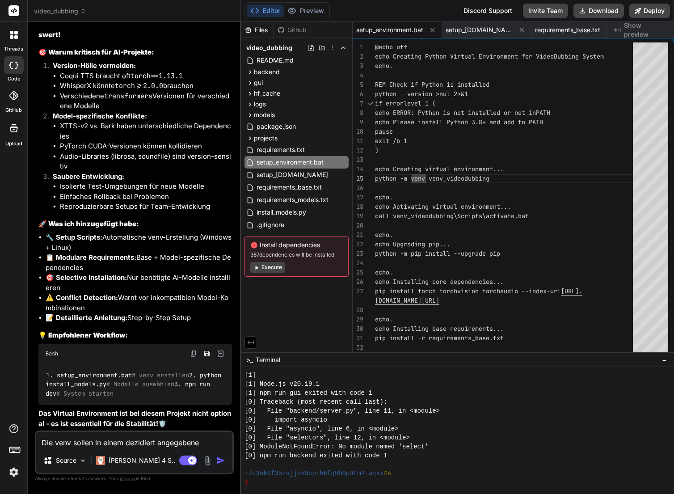
type textarea "Die venv sollen in einem dezidiert angegebene"
type textarea "x"
type textarea "Die venv sollen in einem dezidiert angegebenen"
type textarea "x"
type textarea "Die venv sollen in einem dezidiert angegebenen"
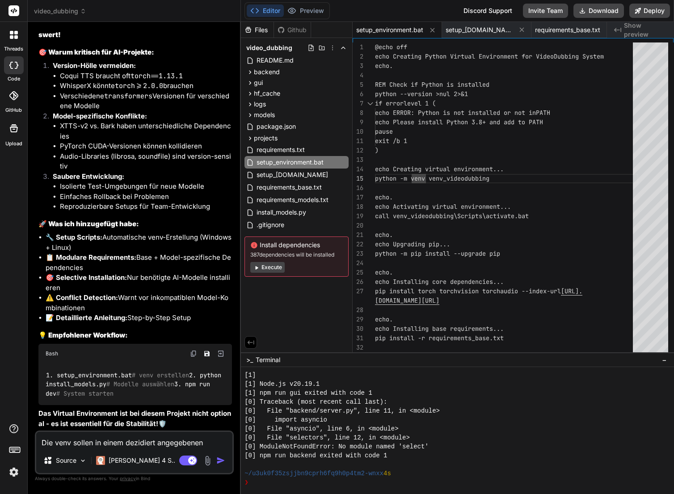
type textarea "x"
type textarea "Die venv sollen in einem dezidiert angegebenen V"
type textarea "x"
type textarea "Die venv sollen in einem dezidiert angegebenen Ve"
type textarea "x"
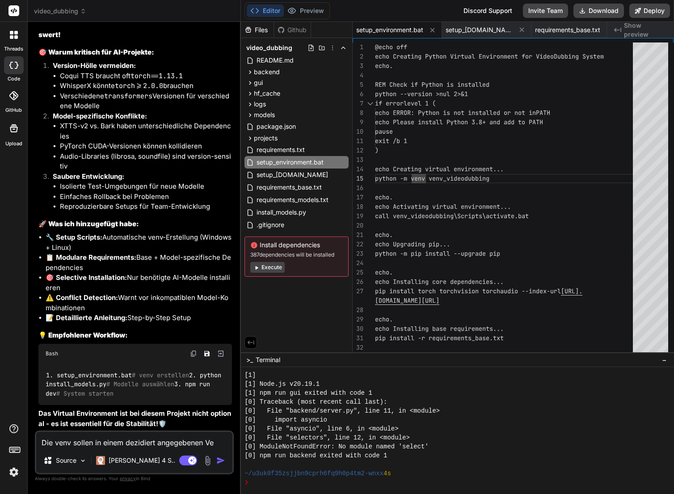
type textarea "Die venv sollen in einem dezidiert angegebenen Ver"
type textarea "x"
type textarea "Die venv sollen in einem dezidiert angegebenen Verz"
type textarea "x"
type textarea "Die venv sollen in einem dezidiert angegebenen Verze"
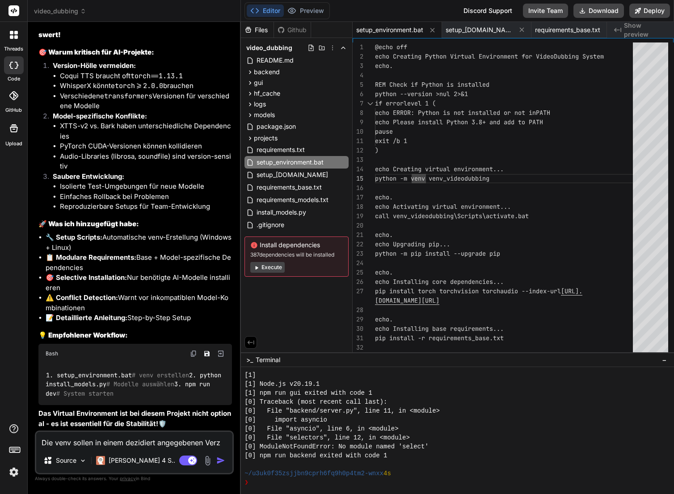
type textarea "x"
type textarea "Die venv sollen in einem dezidiert angegebenen Verzei"
type textarea "x"
type textarea "Die venv sollen in einem dezidiert angegebenen Verzeic"
type textarea "x"
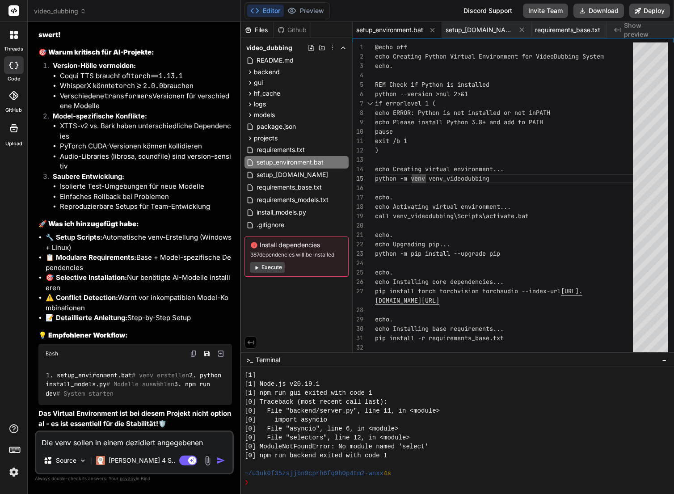
type textarea "Die venv sollen in einem dezidiert angegebenen Verzeich"
type textarea "x"
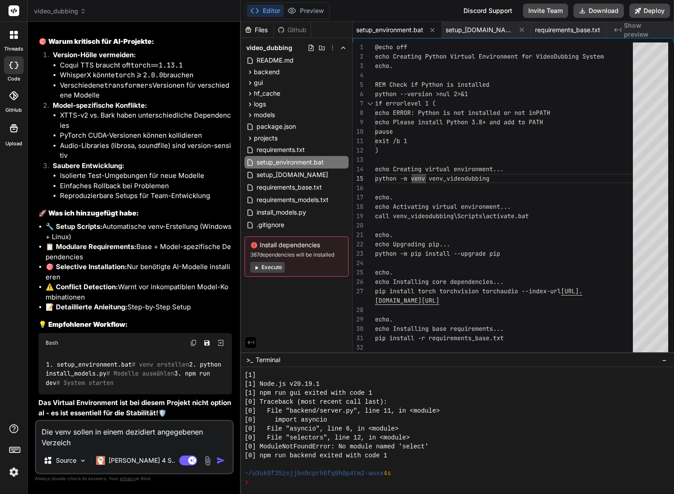
type textarea "Die venv sollen in einem dezidiert angegebenen Verzeichn"
type textarea "x"
type textarea "Die venv sollen in einem dezidiert angegebenen Verzeichni"
type textarea "x"
type textarea "Die venv sollen in einem dezidiert angegebenen Verzeichnis"
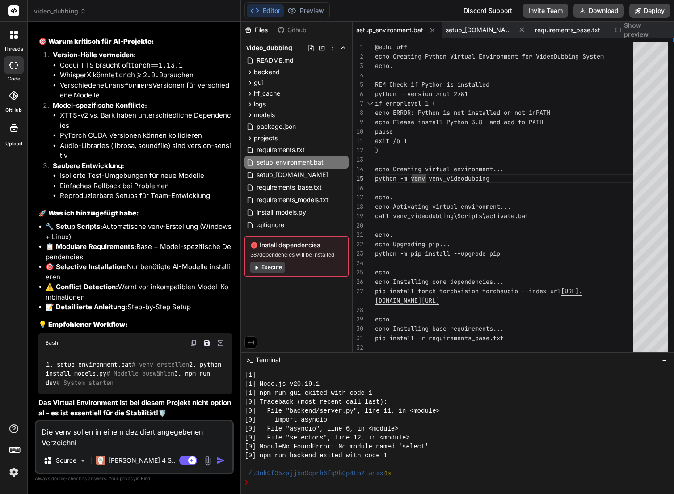
type textarea "x"
type textarea "Die venv sollen in einem dezidiert angegebenen Verzeichnis"
type textarea "x"
type textarea "Die venv sollen in einem dezidiert angegebenen Verzeichnis s"
type textarea "x"
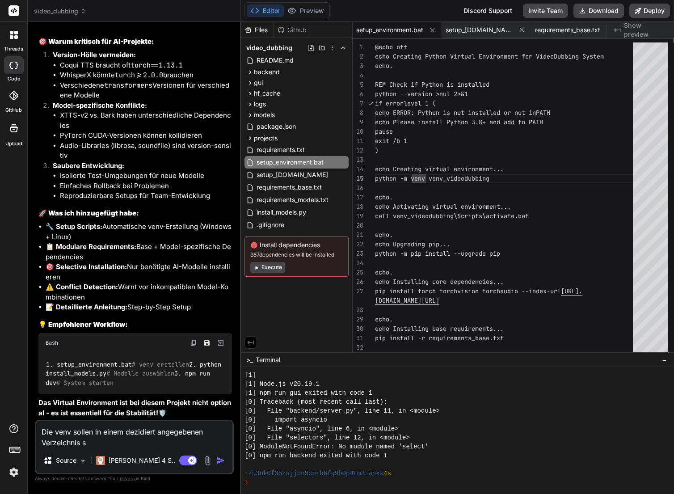
type textarea "Die venv sollen in einem dezidiert angegebenen Verzeichnis se"
type textarea "x"
type textarea "Die venv sollen in einem dezidiert angegebenen Verzeichnis sei"
type textarea "x"
type textarea "Die venv sollen in einem dezidiert angegebenen Verzeichnis sein"
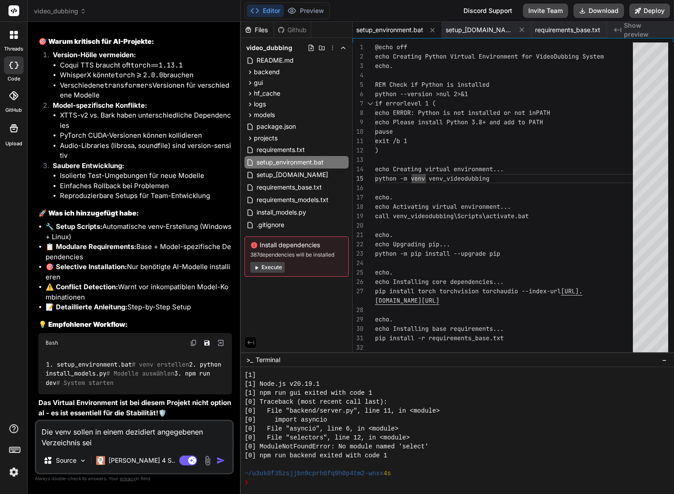
type textarea "x"
type textarea "Die venv sollen in einem dezidiert angegebenen Verzeichnis sein."
type textarea "x"
type textarea "Die venv sollen in einem dezidiert angegebenen Verzeichnis sein."
type textarea "x"
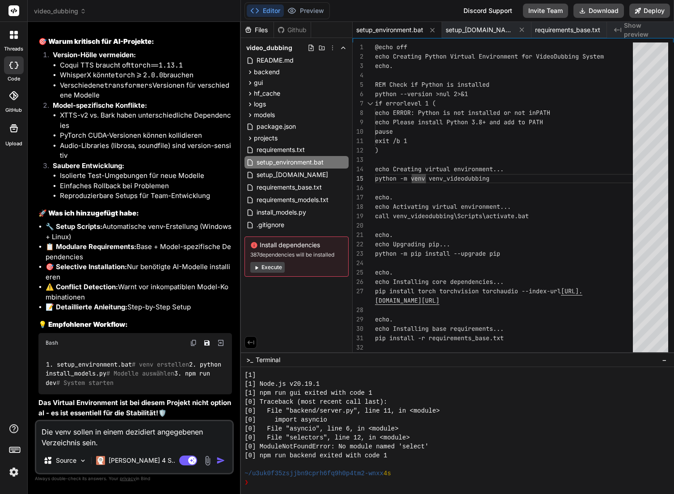
type textarea "Die venv sollen in einem dezidiert angegebenen Verzeichnis sein. E"
type textarea "x"
type textarea "Die venv sollen in einem dezidiert angegebenen Verzeichnis sein. Es"
type textarea "x"
type textarea "Die venv sollen in einem dezidiert angegebenen Verzeichnis sein. Es"
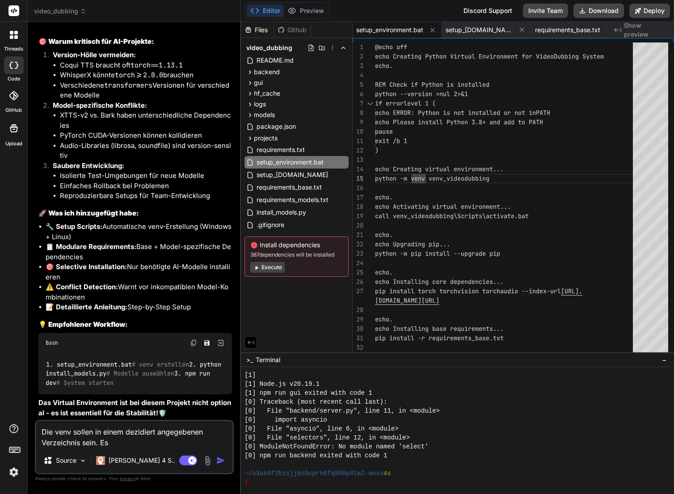
type textarea "x"
type textarea "Die venv sollen in einem dezidiert angegebenen Verzeichnis sein. Es s"
type textarea "x"
type textarea "Die venv sollen in einem dezidiert angegebenen Verzeichnis sein. Es si"
type textarea "x"
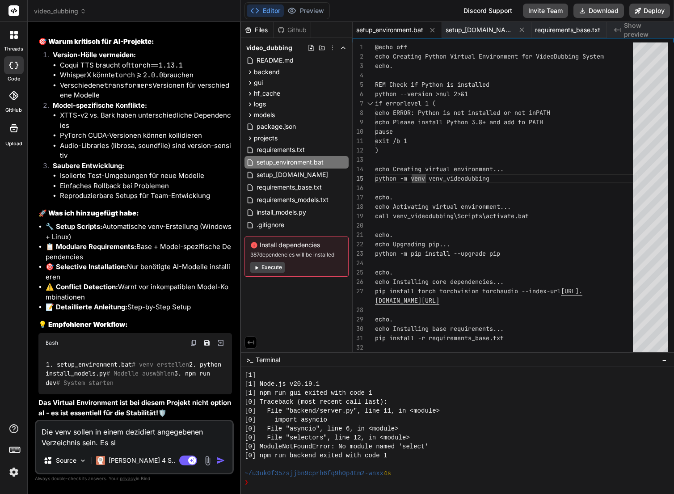
type textarea "Die venv sollen in einem dezidiert angegebenen Verzeichnis sein. Es sin"
type textarea "x"
type textarea "Die venv sollen in einem dezidiert angegebenen Verzeichnis sein. Es sind"
type textarea "x"
type textarea "Die venv sollen in einem dezidiert angegebenen Verzeichnis sein. Es sind"
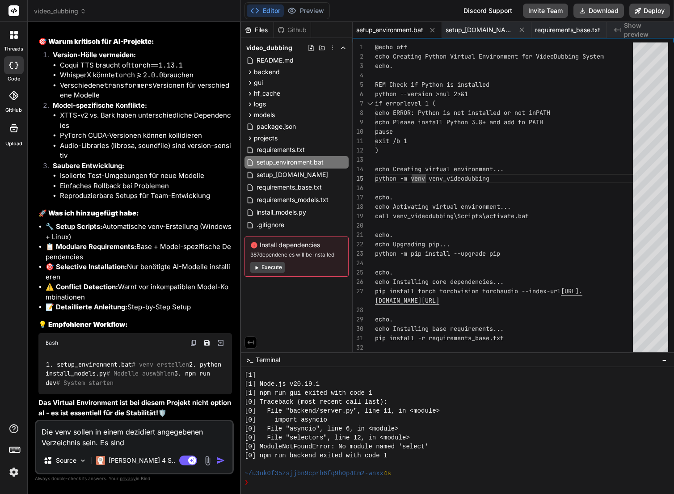
type textarea "x"
type textarea "Die venv sollen in einem dezidiert angegebenen Verzeichnis sein. Es sind t"
type textarea "x"
type textarea "Die venv sollen in einem dezidiert angegebenen Verzeichnis sein. Es sind te"
type textarea "x"
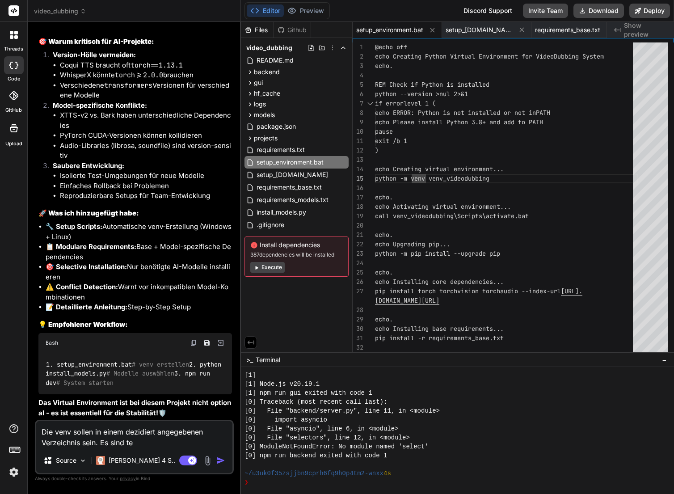
type textarea "Die venv sollen in einem dezidiert angegebenen Verzeichnis sein. Es sind tei"
type textarea "x"
type textarea "Die venv sollen in einem dezidiert angegebenen Verzeichnis sein. Es sind teil"
type textarea "x"
type textarea "Die venv sollen in einem dezidiert angegebenen Verzeichnis sein. Es sind teilw"
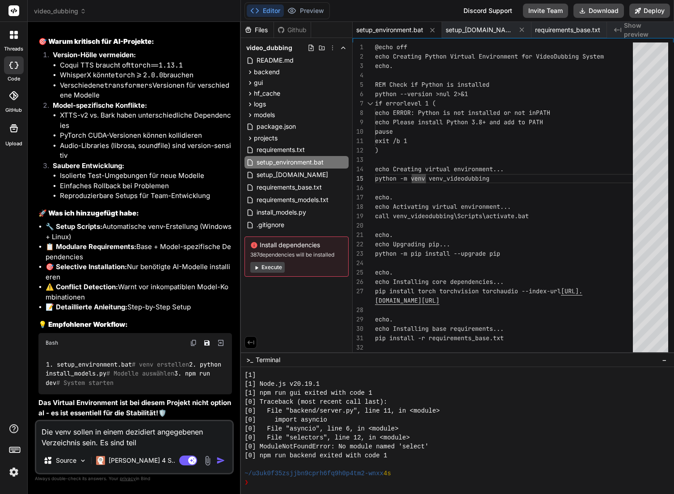
type textarea "x"
type textarea "Die venv sollen in einem dezidiert angegebenen Verzeichnis sein. Es sind teilwe"
type textarea "x"
type textarea "Die venv sollen in einem dezidiert angegebenen Verzeichnis sein. Es sind teilwei"
type textarea "x"
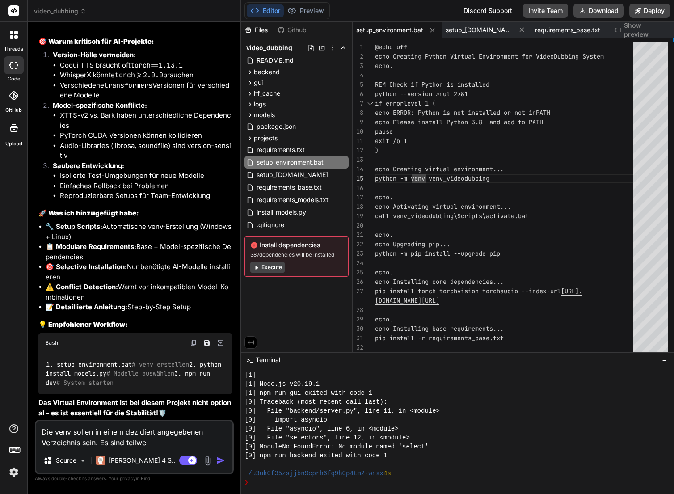
type textarea "Die venv sollen in einem dezidiert angegebenen Verzeichnis sein. Es sind teilwe…"
type textarea "x"
type textarea "Die venv sollen in einem dezidiert angegebenen Verzeichnis sein. Es sind teilwe…"
type textarea "x"
type textarea "Die venv sollen in einem dezidiert angegebenen Verzeichnis sein. Es sind teilwe…"
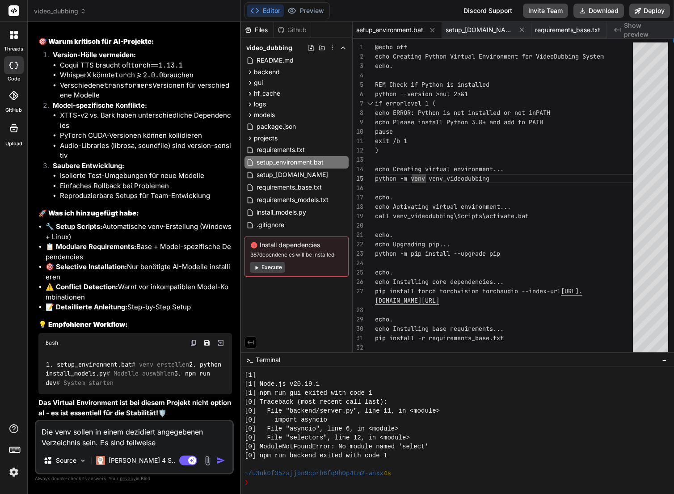
type textarea "x"
type textarea "Die venv sollen in einem dezidiert angegebenen Verzeichnis sein. Es sind teilwe…"
type textarea "x"
type textarea "Die venv sollen in einem dezidiert angegebenen Verzeichnis sein. Es sind teilwe…"
type textarea "x"
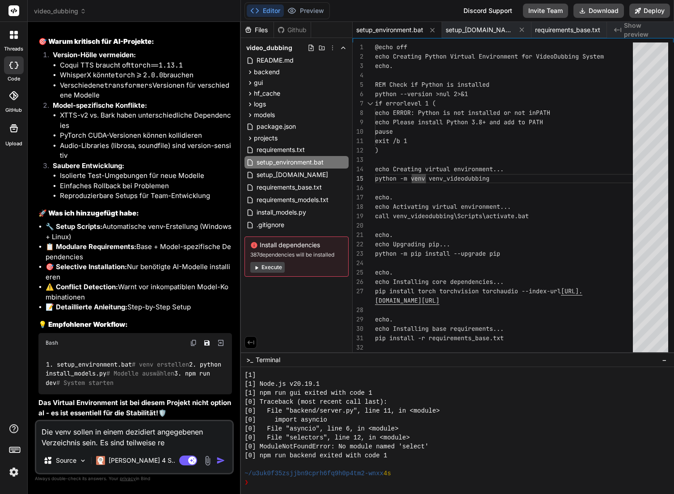
type textarea "Die venv sollen in einem dezidiert angegebenen Verzeichnis sein. Es sind teilwe…"
type textarea "x"
type textarea "Die venv sollen in einem dezidiert angegebenen Verzeichnis sein. Es sind teilwe…"
type textarea "x"
type textarea "Die venv sollen in einem dezidiert angegebenen Verzeichnis sein. Es sind teilwe…"
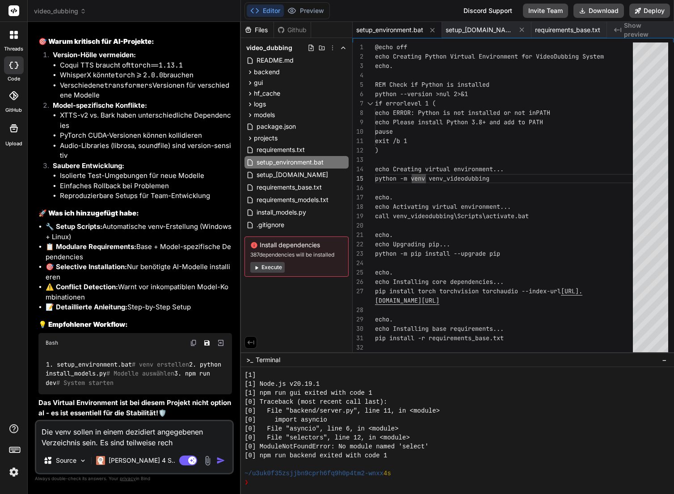
type textarea "x"
type textarea "Die venv sollen in einem dezidiert angegebenen Verzeichnis sein. Es sind teilwe…"
type textarea "x"
type textarea "Die venv sollen in einem dezidiert angegebenen Verzeichnis sein. Es sind teilwe…"
type textarea "x"
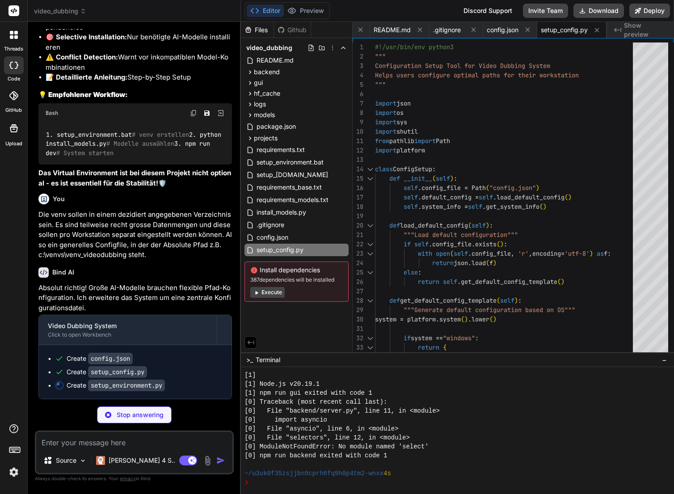
scroll to position [4132, 0]
click at [293, 161] on span "setup_environment.bat" at bounding box center [289, 162] width 69 height 11
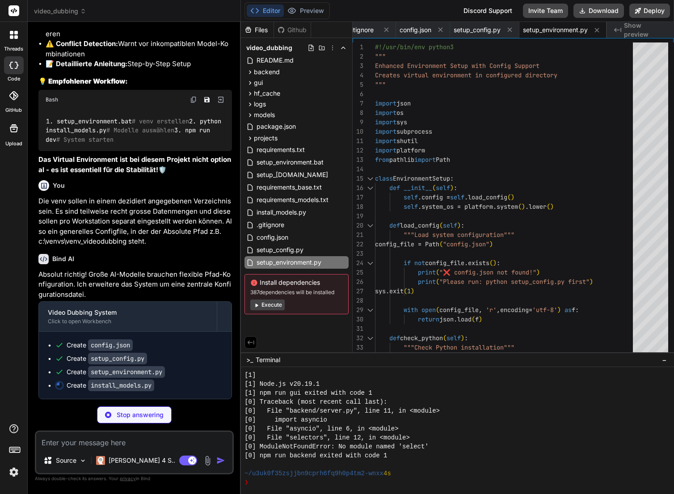
scroll to position [4146, 0]
click at [16, 472] on img at bounding box center [13, 471] width 15 height 15
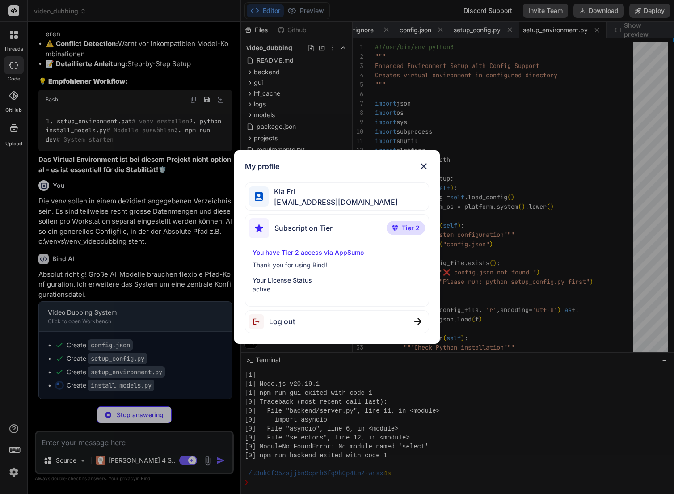
click at [306, 254] on p "You have Tier 2 access via AppSumo" at bounding box center [336, 252] width 169 height 9
click at [424, 165] on img at bounding box center [423, 166] width 11 height 11
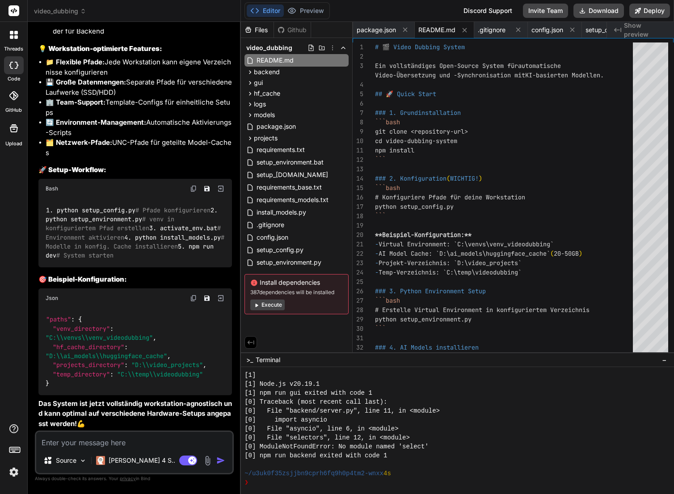
scroll to position [4731, 0]
click at [283, 239] on span "config.json" at bounding box center [271, 237] width 33 height 11
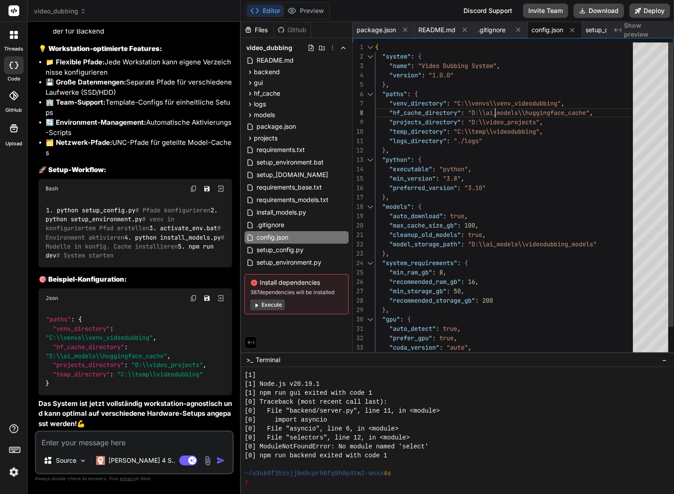
scroll to position [0, 0]
click at [497, 110] on div ""logs_directory" : "./logs" } , "python" : { "executable" : "python" , "min_ver…" at bounding box center [506, 215] width 263 height 347
click at [503, 161] on div ""logs_directory" : "./logs" } , "python" : { "executable" : "python" , "min_ver…" at bounding box center [506, 215] width 263 height 347
drag, startPoint x: 474, startPoint y: 121, endPoint x: 540, endPoint y: 120, distance: 65.7
click at [540, 120] on div ""logs_directory" : "./logs" } , "python" : { "executable" : "python" , "min_ver…" at bounding box center [506, 215] width 263 height 347
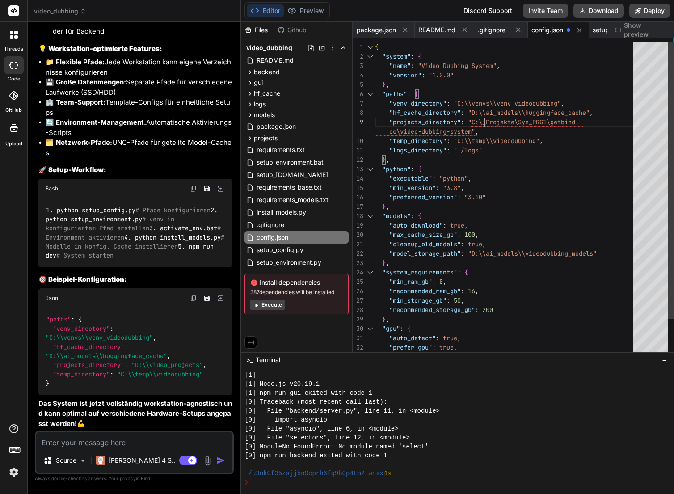
click at [486, 121] on div ""logs_directory" : "./logs" } , "python" : { "executable" : "python" , "min_ver…" at bounding box center [506, 220] width 263 height 356
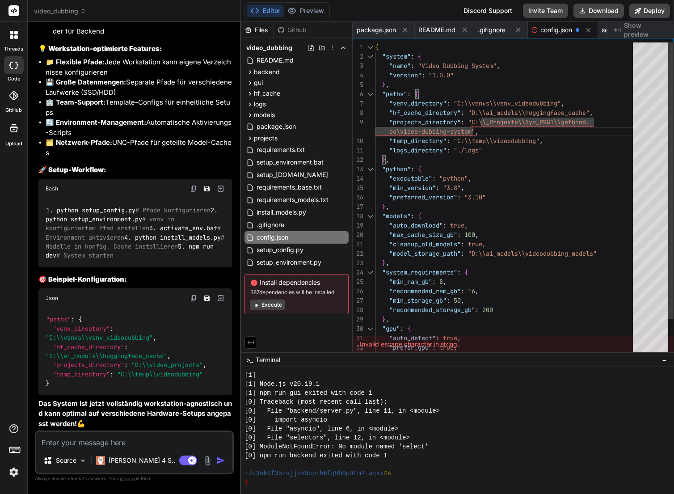
scroll to position [85, 0]
drag, startPoint x: 473, startPoint y: 119, endPoint x: 476, endPoint y: 128, distance: 8.9
click at [476, 128] on div ""logs_directory" : "./logs" } , "python" : { "executable" : "python" , "min_ver…" at bounding box center [506, 220] width 263 height 356
click at [472, 112] on div ""logs_directory" : "./logs" } , "python" : { "executable" : "python" , "min_ver…" at bounding box center [506, 220] width 263 height 356
drag, startPoint x: 474, startPoint y: 121, endPoint x: 559, endPoint y: 118, distance: 84.9
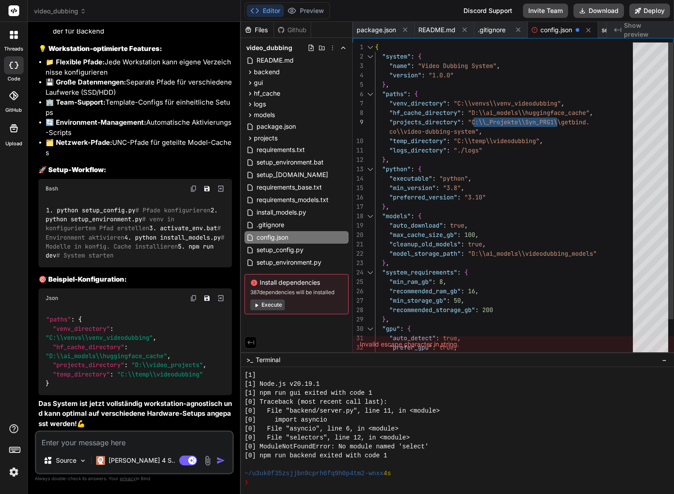
click at [559, 118] on div ""logs_directory" : "./logs" } , "python" : { "executable" : "python" , "min_ver…" at bounding box center [506, 220] width 263 height 356
drag, startPoint x: 473, startPoint y: 112, endPoint x: 480, endPoint y: 112, distance: 7.2
click at [480, 112] on div ""logs_directory" : "./logs" } , "python" : { "executable" : "python" , "min_ver…" at bounding box center [506, 220] width 263 height 356
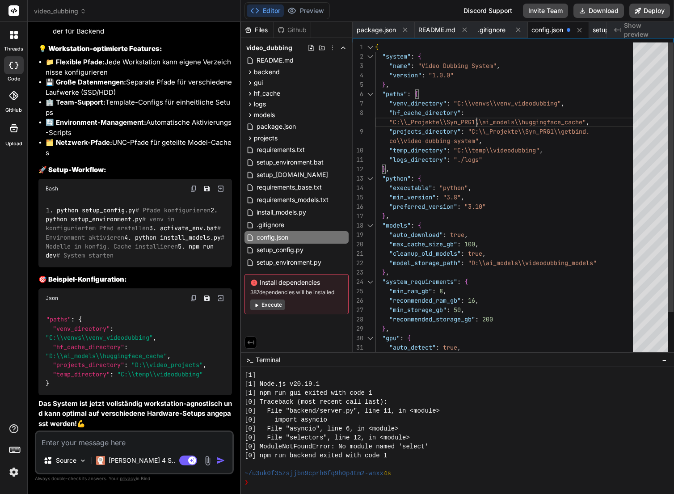
click at [476, 108] on div ""logs_directory" : "./logs" } , "python" : { "executable" : "python" , "min_ver…" at bounding box center [506, 225] width 263 height 366
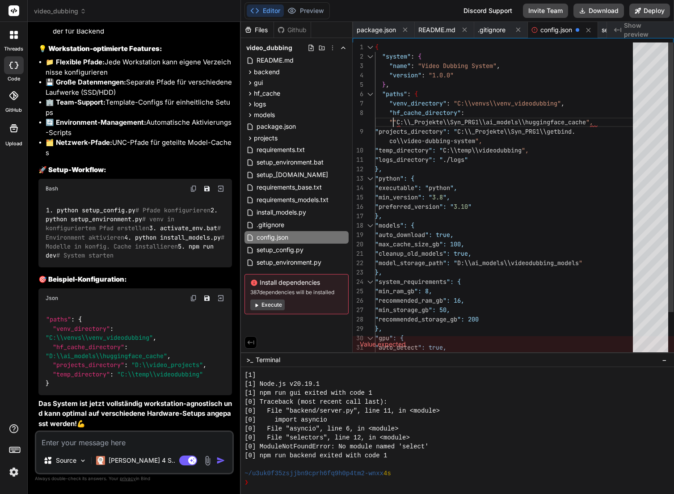
scroll to position [83, 0]
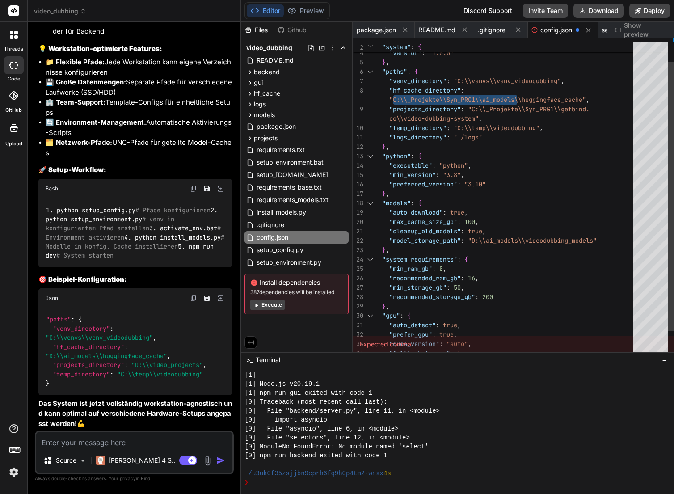
drag, startPoint x: 393, startPoint y: 100, endPoint x: 516, endPoint y: 99, distance: 123.3
click at [516, 99] on div ""logs_directory" : "./logs" } , "python" : { "executable" : "python" , "min_ver…" at bounding box center [506, 203] width 263 height 366
drag, startPoint x: 474, startPoint y: 240, endPoint x: 520, endPoint y: 238, distance: 46.5
click at [520, 238] on div ""logs_directory" : "./logs" } , "python" : { "executable" : "python" , "min_ver…" at bounding box center [506, 203] width 263 height 366
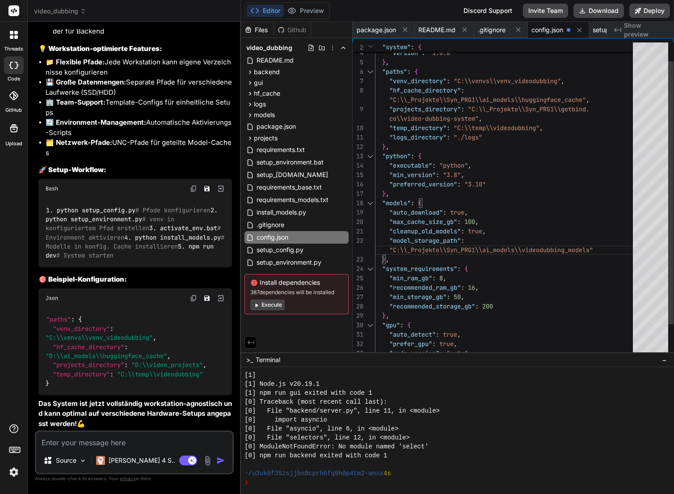
click at [526, 207] on div ""logs_directory" : "./logs" } , "python" : { "executable" : "python" , "min_ver…" at bounding box center [506, 207] width 263 height 375
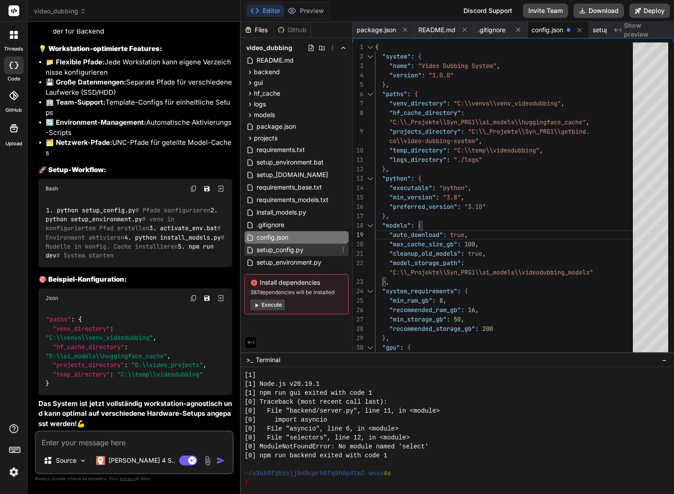
click at [295, 251] on span "setup_config.py" at bounding box center [279, 249] width 49 height 11
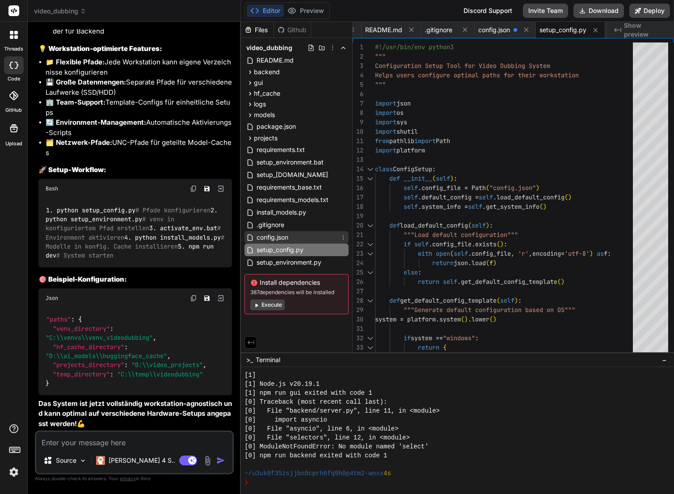
click at [291, 239] on div "config.json" at bounding box center [296, 237] width 104 height 13
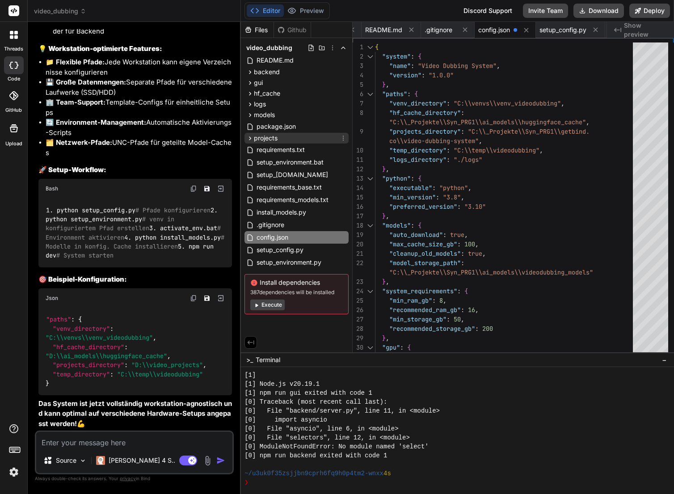
click at [250, 140] on icon at bounding box center [250, 138] width 8 height 8
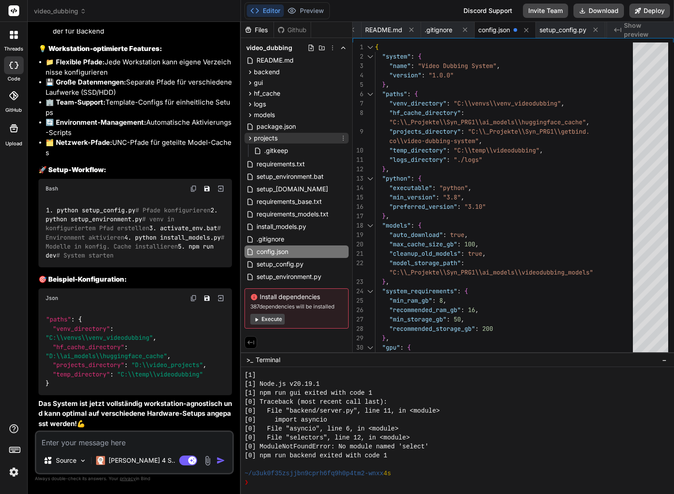
click at [250, 140] on icon at bounding box center [250, 138] width 8 height 8
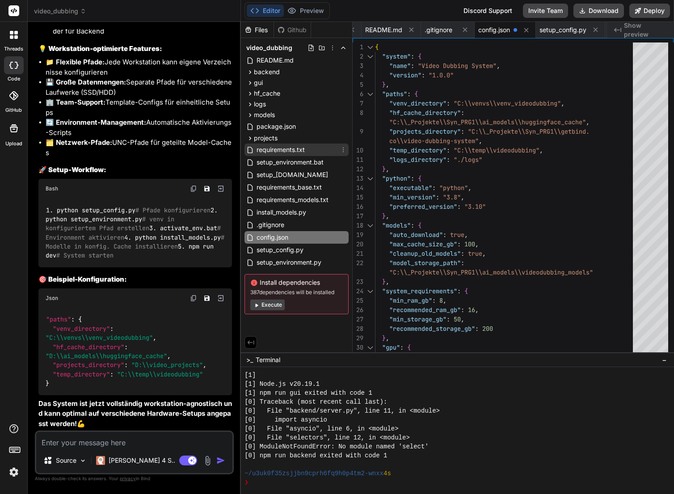
click at [267, 150] on span "requirements.txt" at bounding box center [280, 149] width 50 height 11
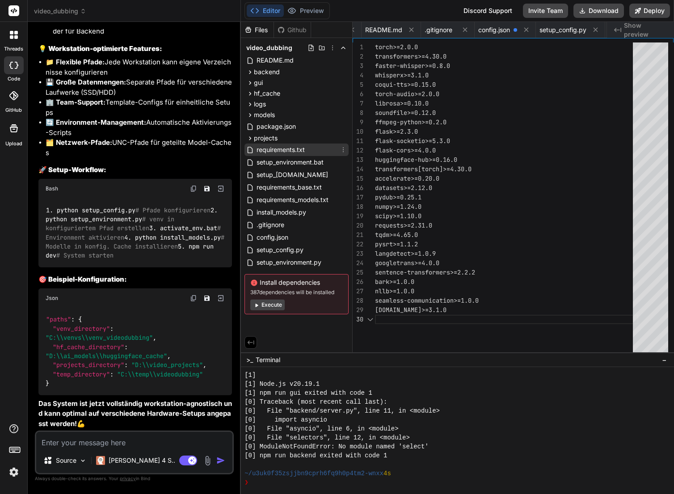
scroll to position [0, 692]
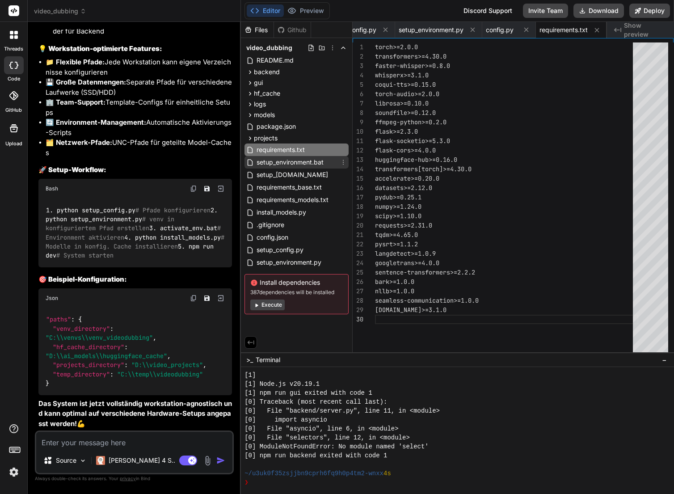
click at [304, 161] on span "setup_environment.bat" at bounding box center [289, 162] width 69 height 11
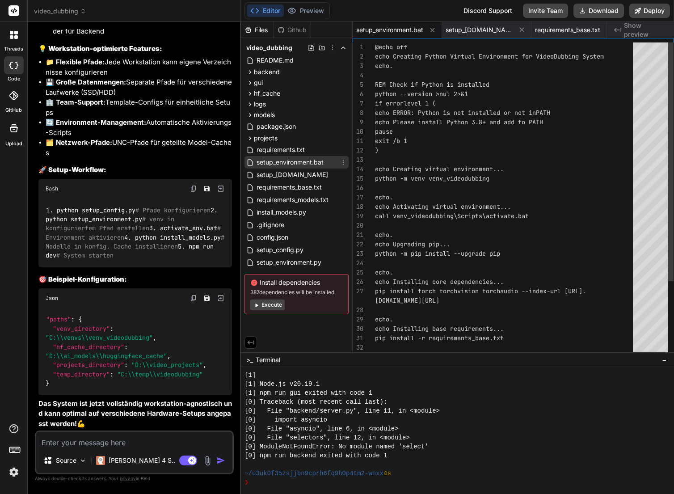
scroll to position [37, 0]
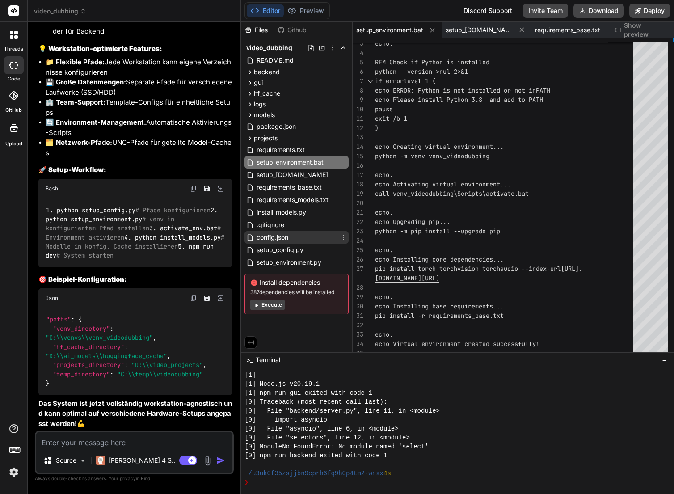
click at [292, 233] on div "config.json" at bounding box center [296, 237] width 104 height 13
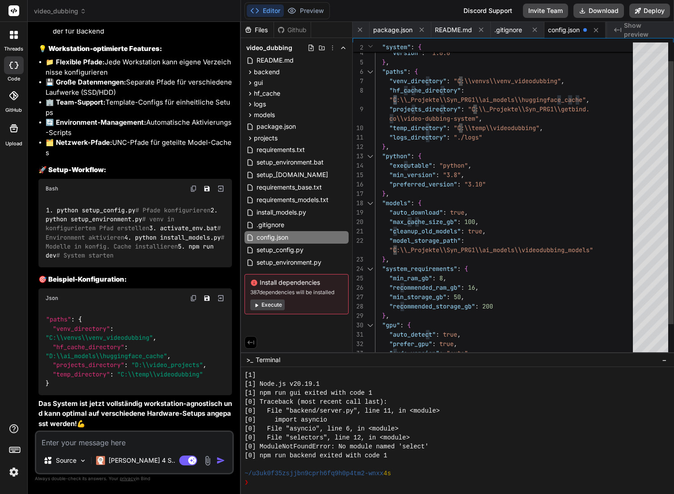
click at [397, 98] on div ""logs_directory" : "./logs" } , "python" : { "executable" : "python" , "min_ver…" at bounding box center [506, 207] width 263 height 375
click at [461, 81] on div ""logs_directory" : "./logs" } , "python" : { "executable" : "python" , "min_ver…" at bounding box center [506, 207] width 263 height 375
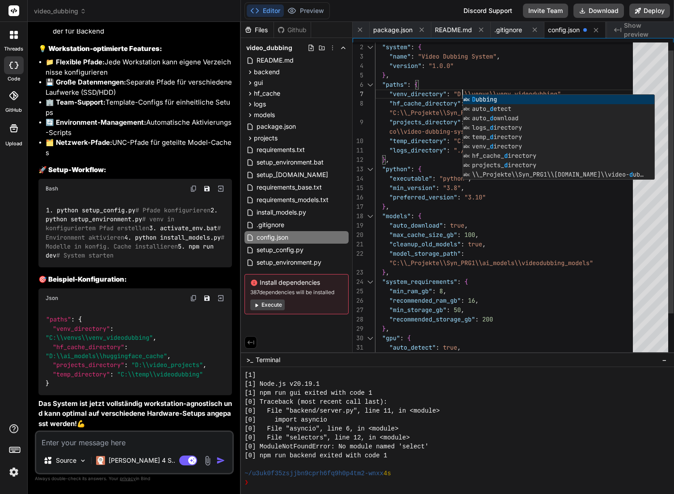
scroll to position [57, 0]
click at [429, 114] on div ""logs_directory" : "./logs" } , "python" : { "executable" : "python" , "min_ver…" at bounding box center [506, 220] width 263 height 375
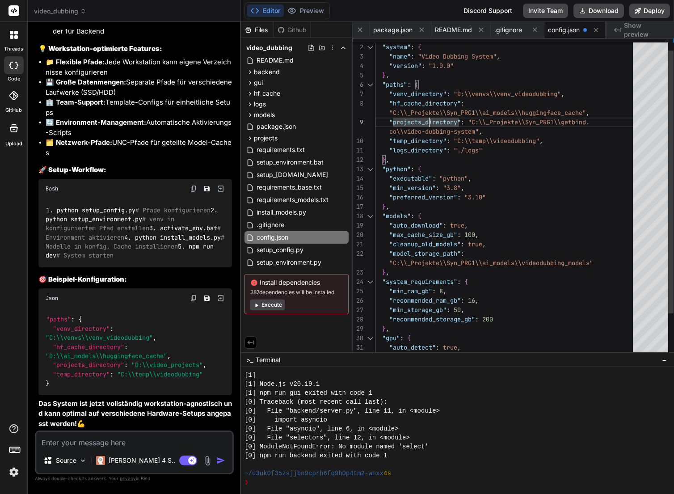
click at [395, 113] on div ""logs_directory" : "./logs" } , "python" : { "executable" : "python" , "min_ver…" at bounding box center [506, 220] width 263 height 375
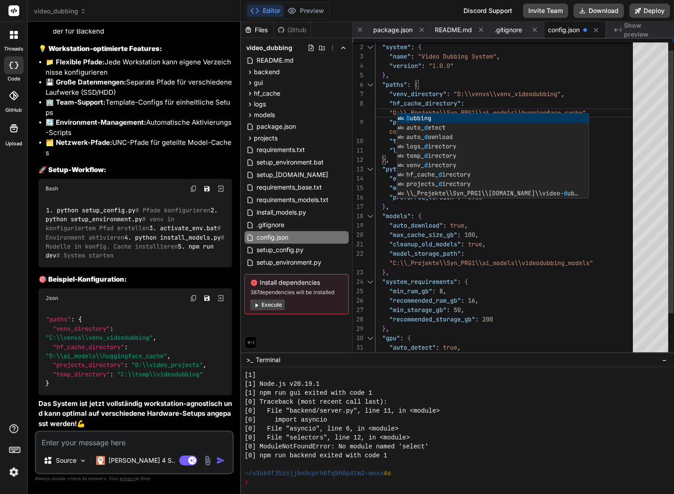
click at [508, 91] on div ""logs_directory" : "./logs" } , "python" : { "executable" : "python" , "min_ver…" at bounding box center [506, 220] width 263 height 375
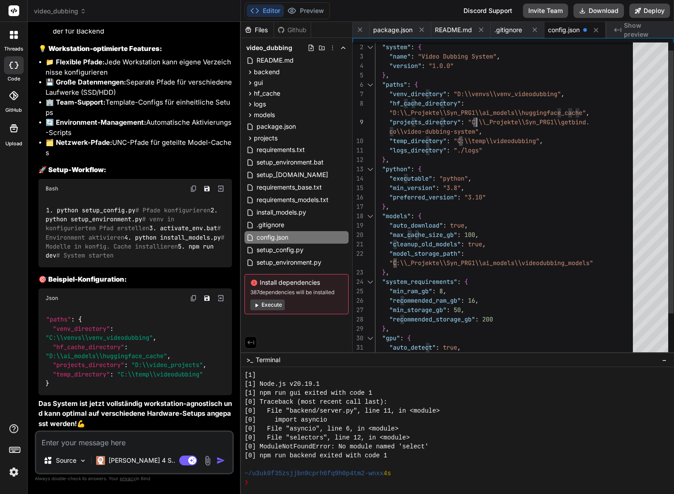
click at [476, 121] on div ""logs_directory" : "./logs" } , "python" : { "executable" : "python" , "min_ver…" at bounding box center [506, 220] width 263 height 375
click at [422, 133] on div ""logs_directory" : "./logs" } , "python" : { "executable" : "python" , "min_ver…" at bounding box center [506, 220] width 263 height 375
click at [461, 140] on div ""logs_directory" : "./logs" } , "python" : { "executable" : "python" , "min_ver…" at bounding box center [506, 220] width 263 height 375
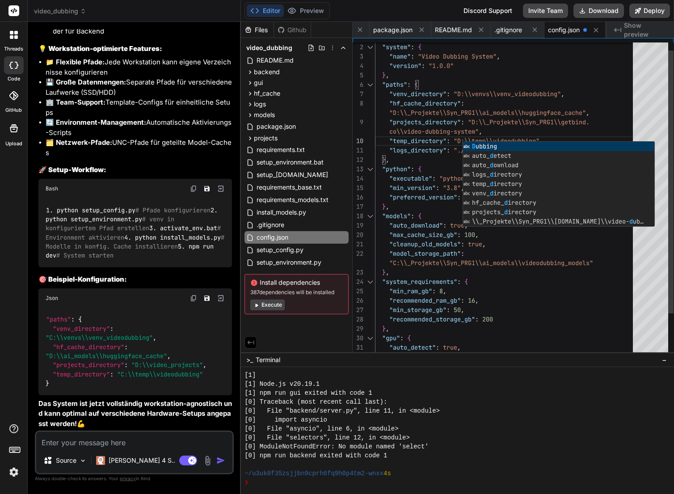
click at [468, 119] on div ""logs_directory" : "./logs" } , "python" : { "executable" : "python" , "min_ver…" at bounding box center [506, 220] width 263 height 375
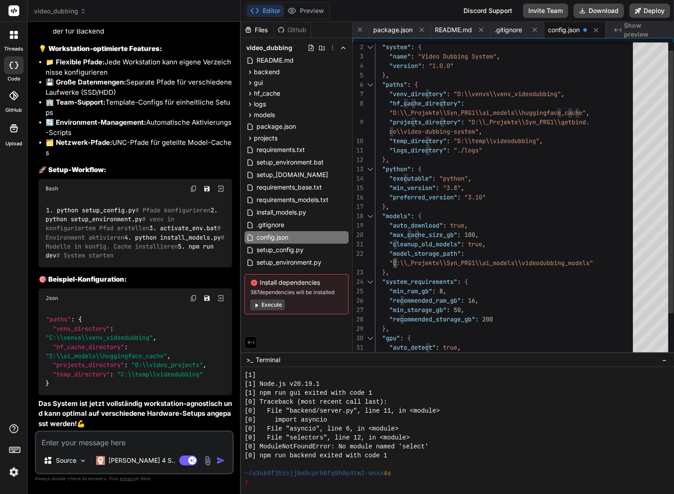
click at [395, 261] on div ""logs_directory" : "./logs" } , "python" : { "executable" : "python" , "min_ver…" at bounding box center [506, 220] width 263 height 375
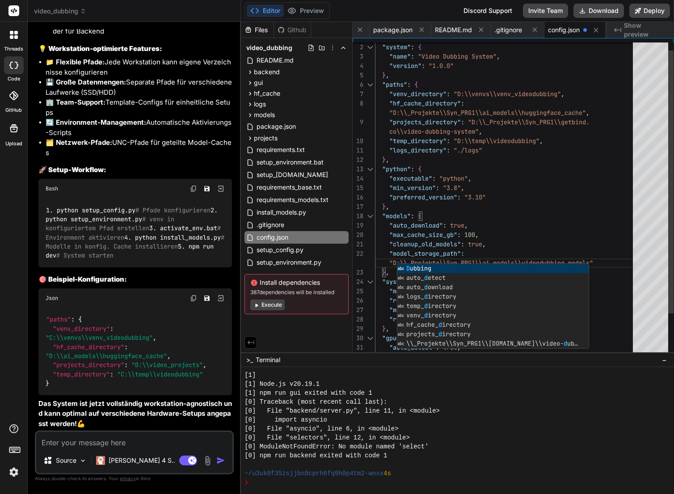
click at [432, 242] on div ""logs_directory" : "./logs" } , "python" : { "executable" : "python" , "min_ver…" at bounding box center [506, 220] width 263 height 375
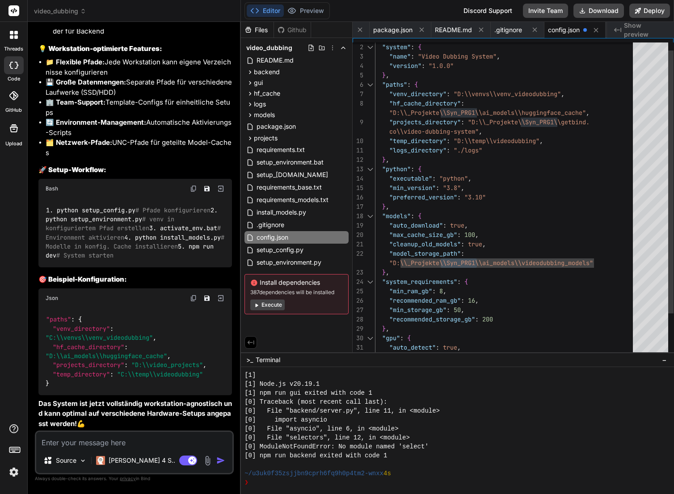
drag, startPoint x: 440, startPoint y: 262, endPoint x: 478, endPoint y: 262, distance: 37.5
click at [477, 261] on div ""logs_directory" : "./logs" } , "python" : { "executable" : "python" , "min_ver…" at bounding box center [506, 220] width 263 height 375
drag, startPoint x: 441, startPoint y: 113, endPoint x: 476, endPoint y: 110, distance: 35.4
click at [476, 110] on div ""logs_directory" : "./logs" } , "python" : { "executable" : "python" , "min_ver…" at bounding box center [506, 220] width 263 height 375
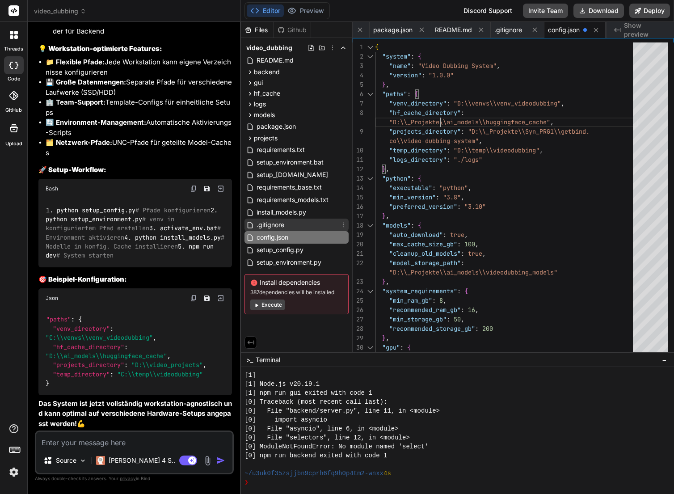
click at [278, 227] on span ".gitignore" at bounding box center [269, 224] width 29 height 11
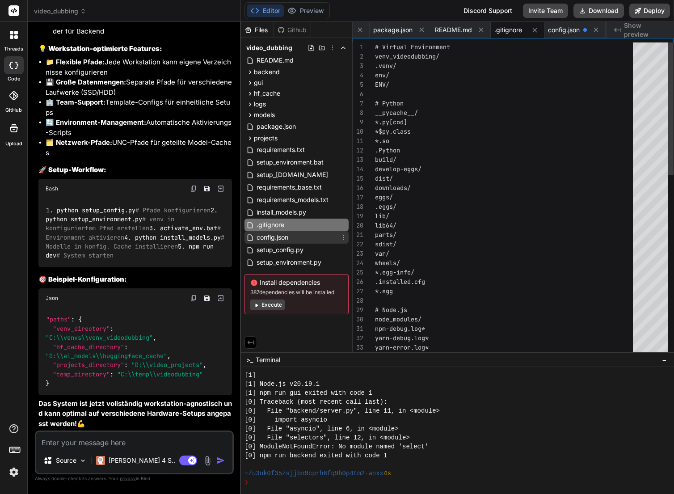
click at [279, 239] on span "config.json" at bounding box center [271, 237] width 33 height 11
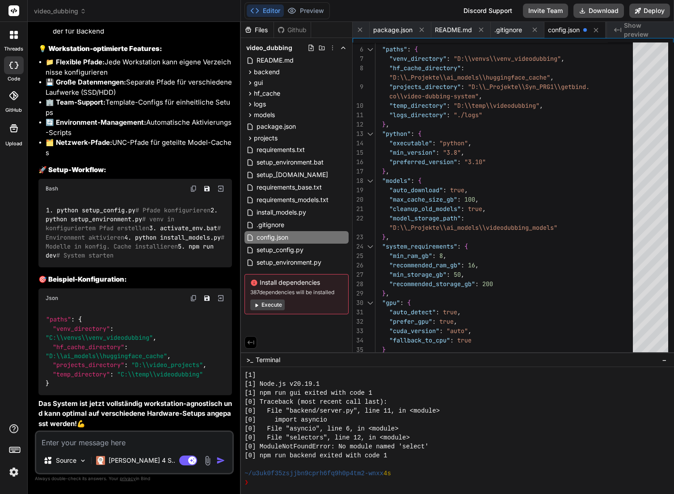
click at [89, 445] on textarea at bounding box center [134, 439] width 196 height 16
click at [274, 64] on span "README.md" at bounding box center [274, 60] width 39 height 11
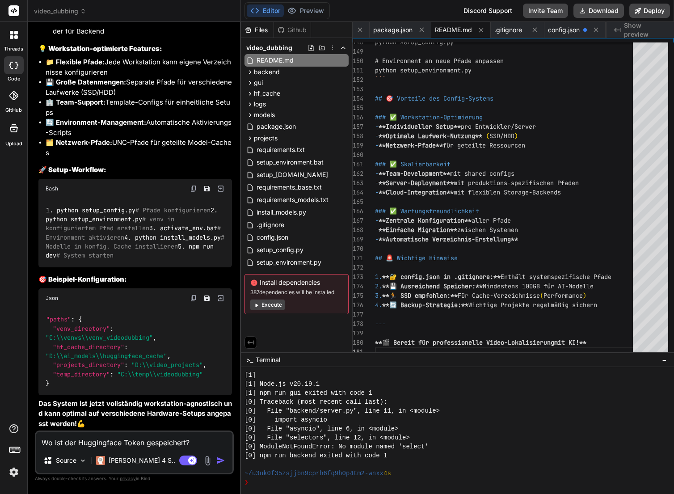
click at [221, 460] on img "button" at bounding box center [220, 460] width 9 height 9
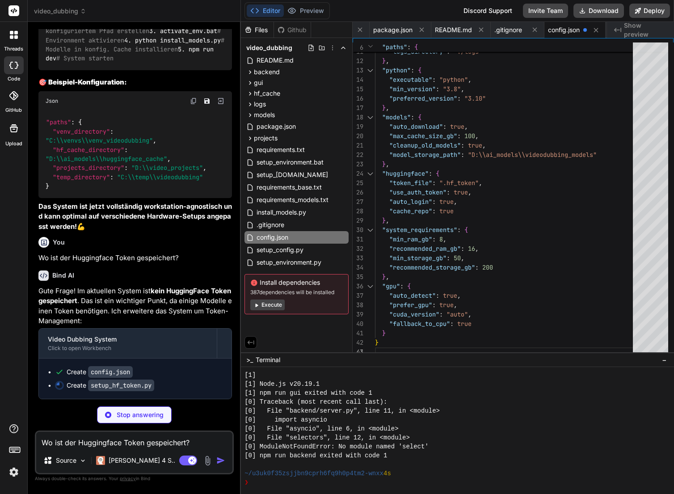
scroll to position [0, 768]
